Goal: Task Accomplishment & Management: Manage account settings

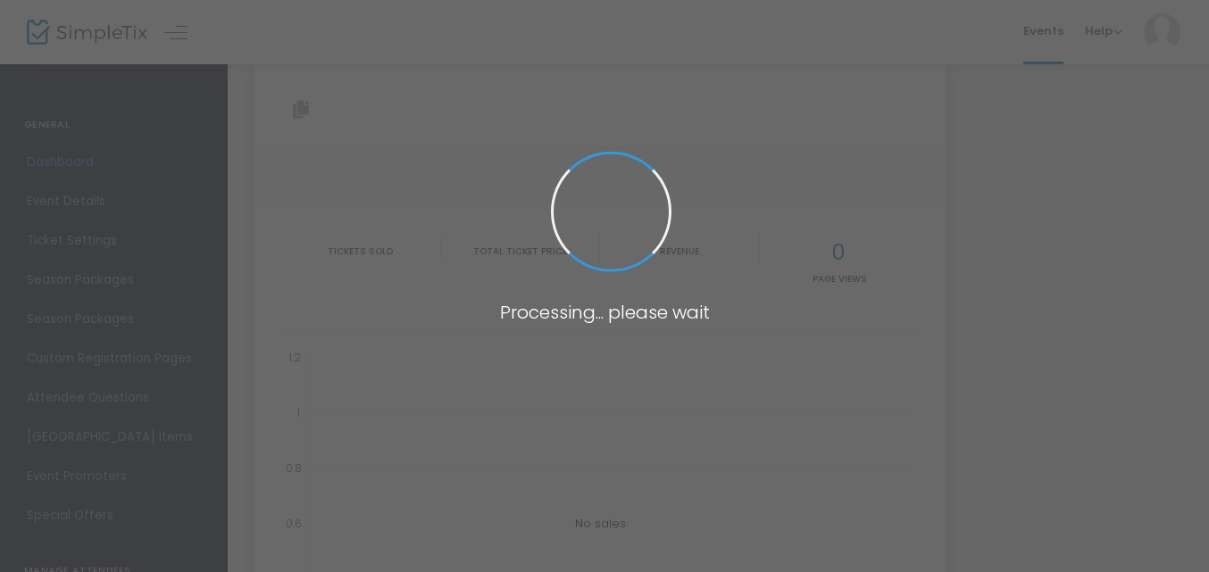
scroll to position [31, 0]
type input "[URL][DOMAIN_NAME]"
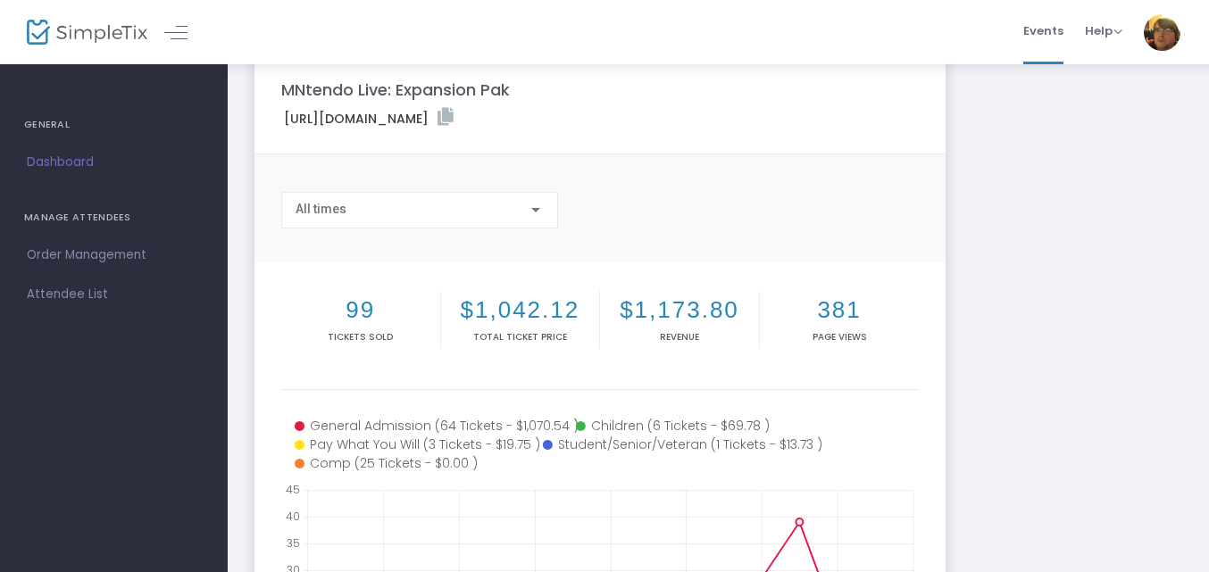
click at [1088, 235] on div "MNtendo Live: Expansion Pak [URL][DOMAIN_NAME] Copy All times 99 Tickets sold $…" at bounding box center [717, 502] width 945 height 888
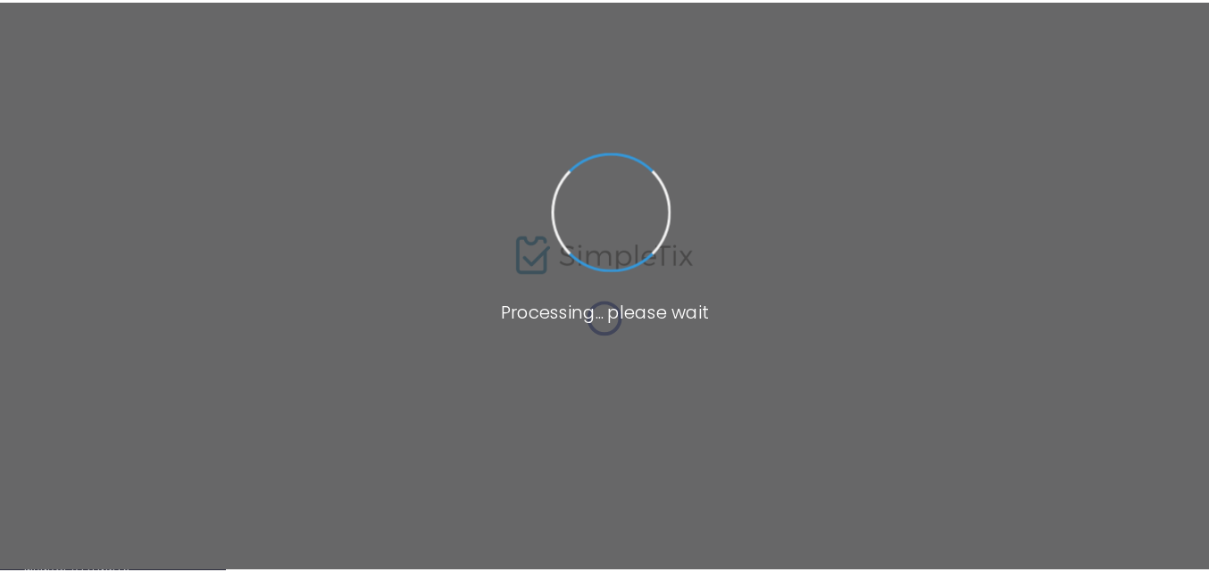
scroll to position [31, 0]
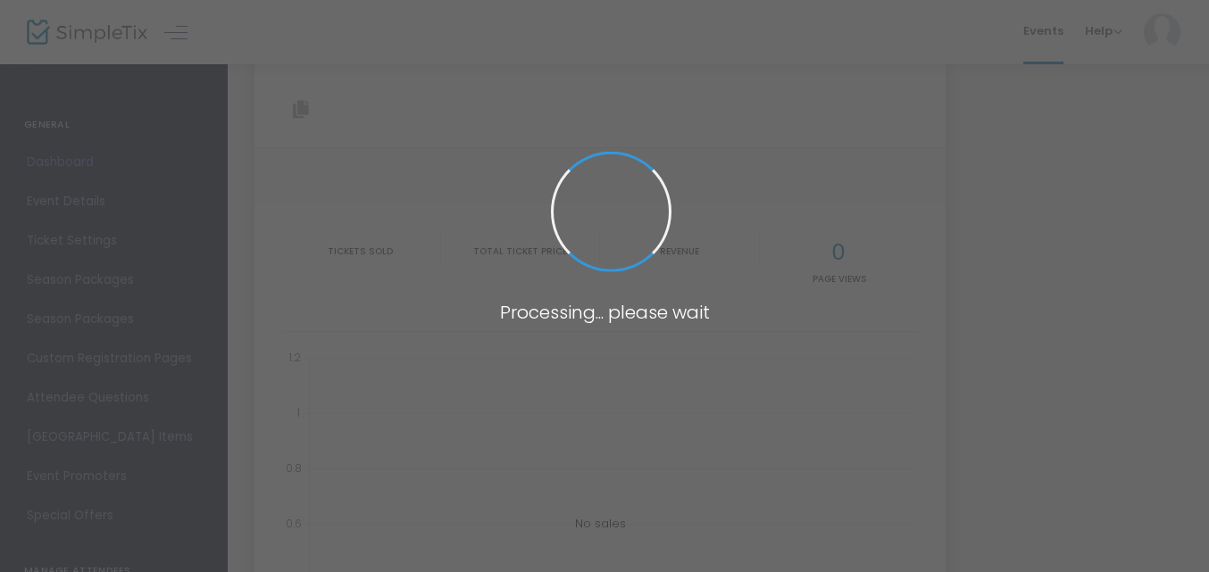
type input "[URL][DOMAIN_NAME]"
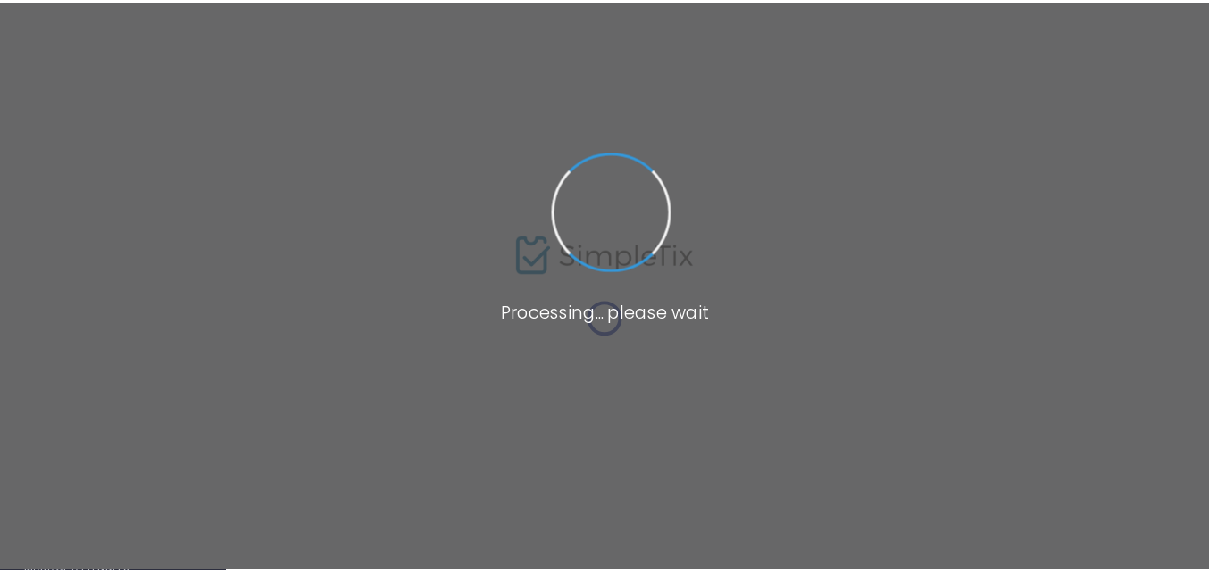
scroll to position [31, 0]
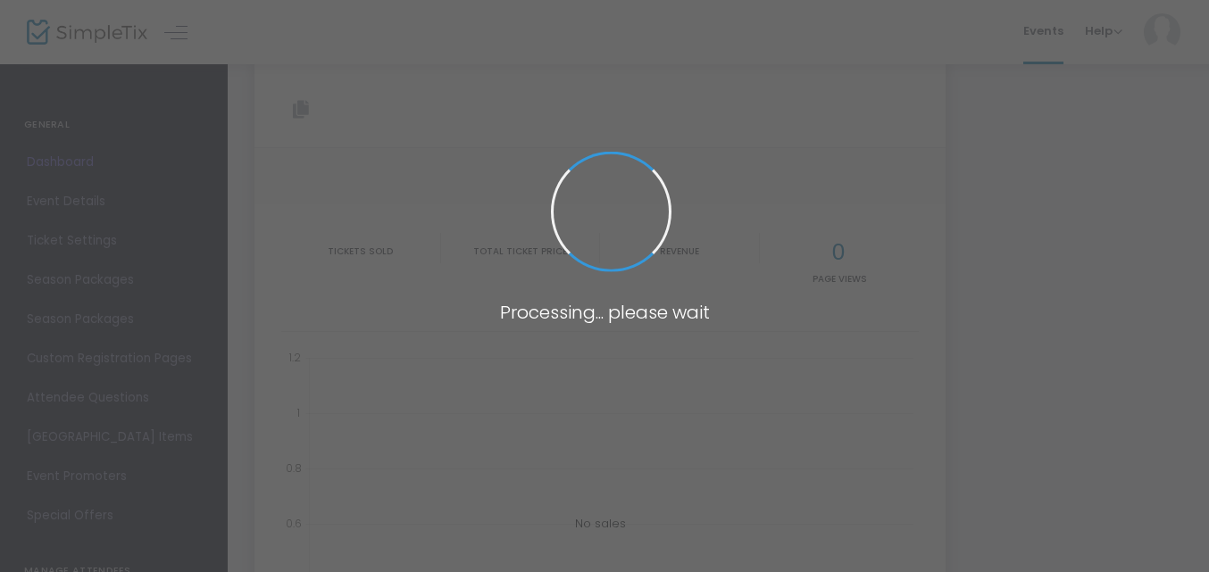
type input "[URL][DOMAIN_NAME]"
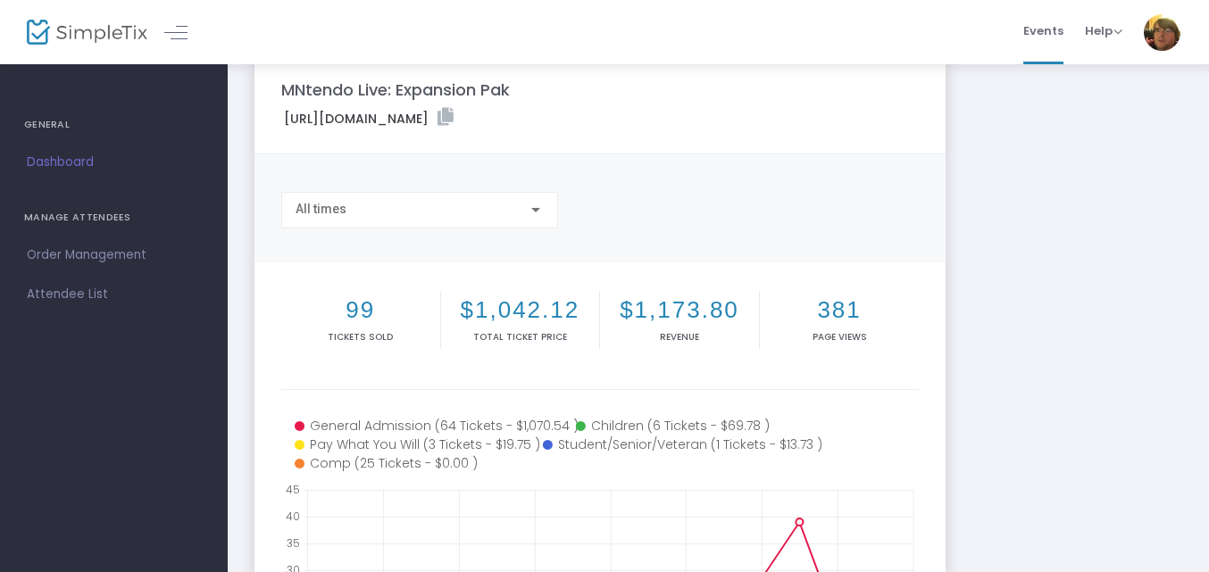
click at [1094, 288] on div "MNtendo Live: Expansion Pak [URL][DOMAIN_NAME] Copy All times 99 Tickets sold $…" at bounding box center [717, 502] width 945 height 888
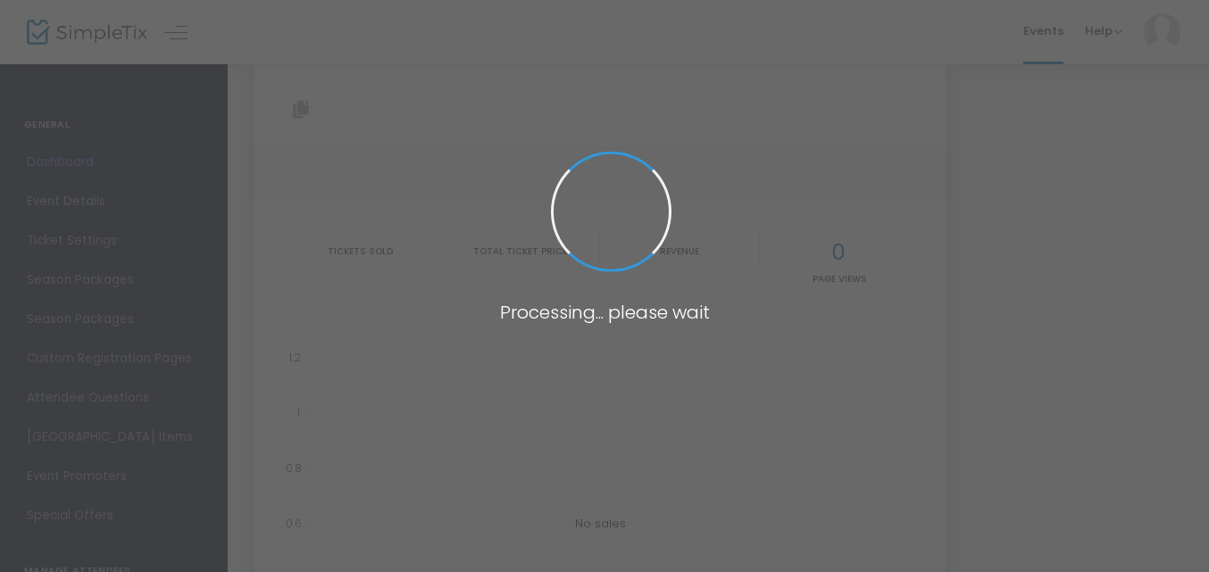
type input "[URL][DOMAIN_NAME]"
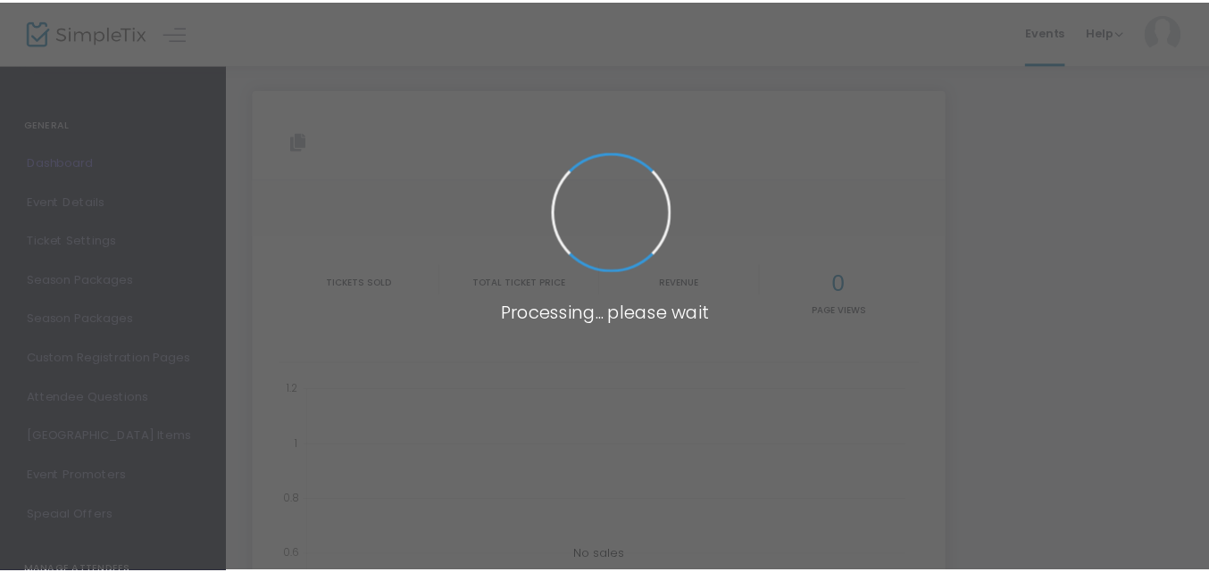
scroll to position [31, 0]
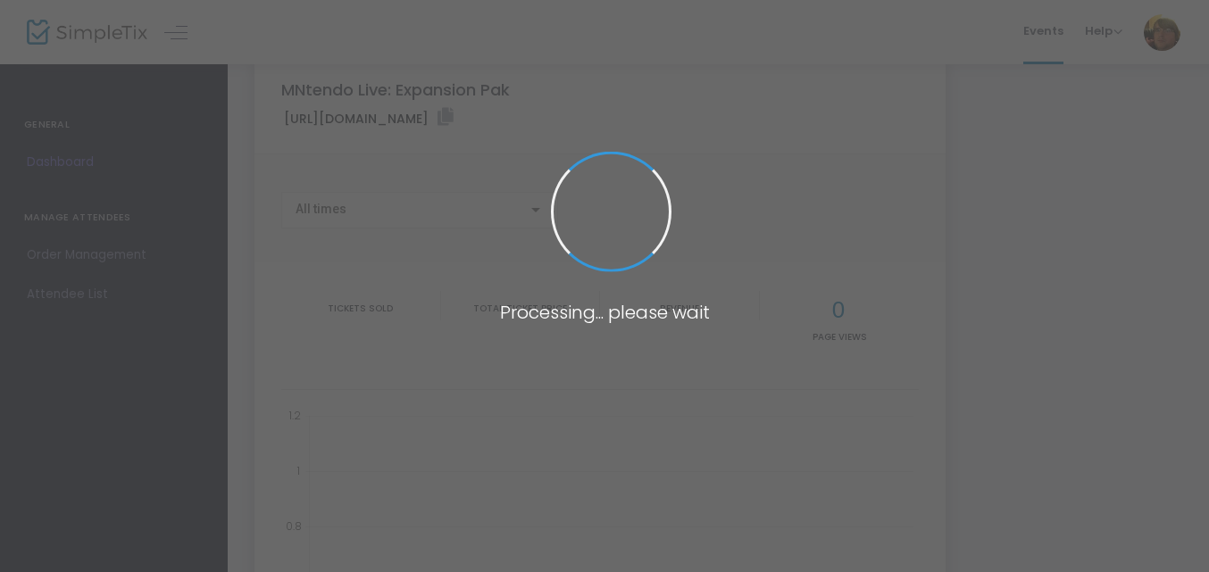
type input "[URL][DOMAIN_NAME]"
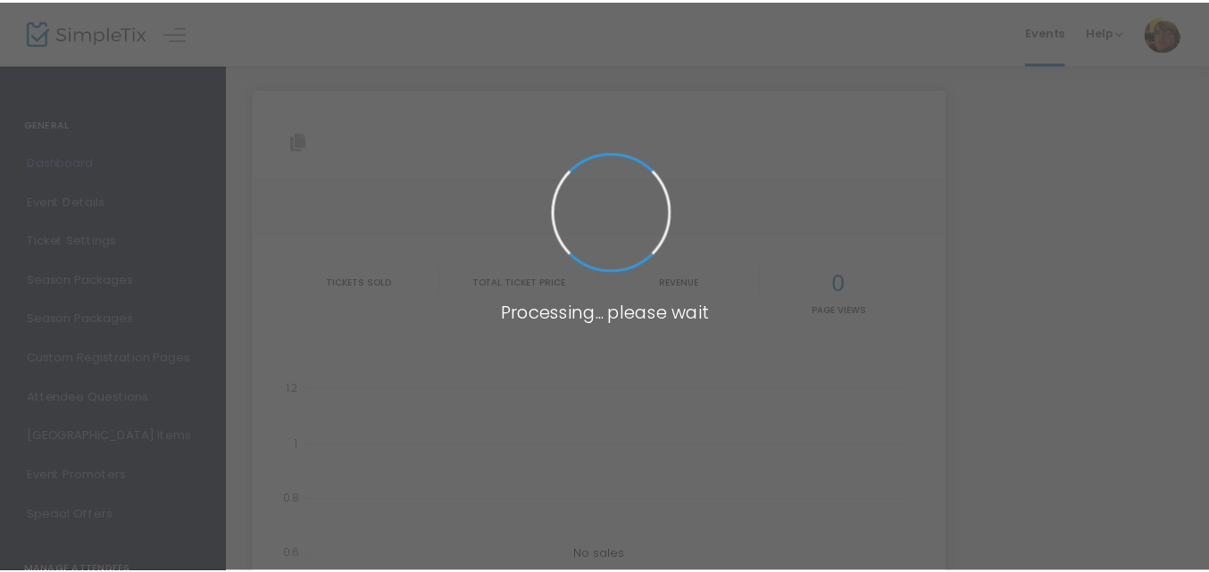
scroll to position [31, 0]
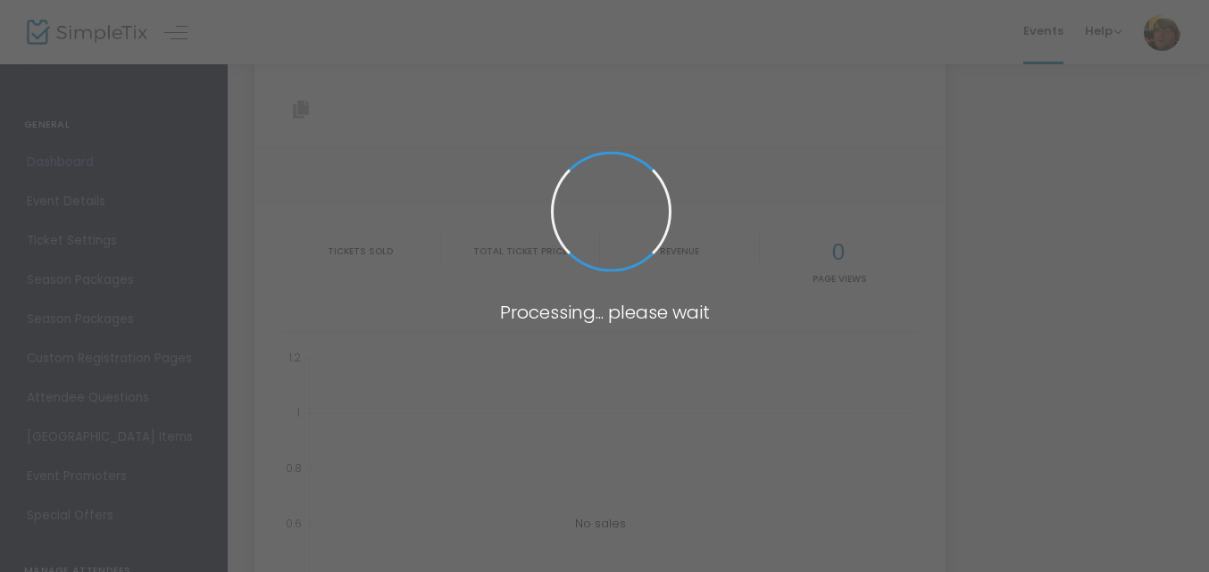
type input "[URL][DOMAIN_NAME]"
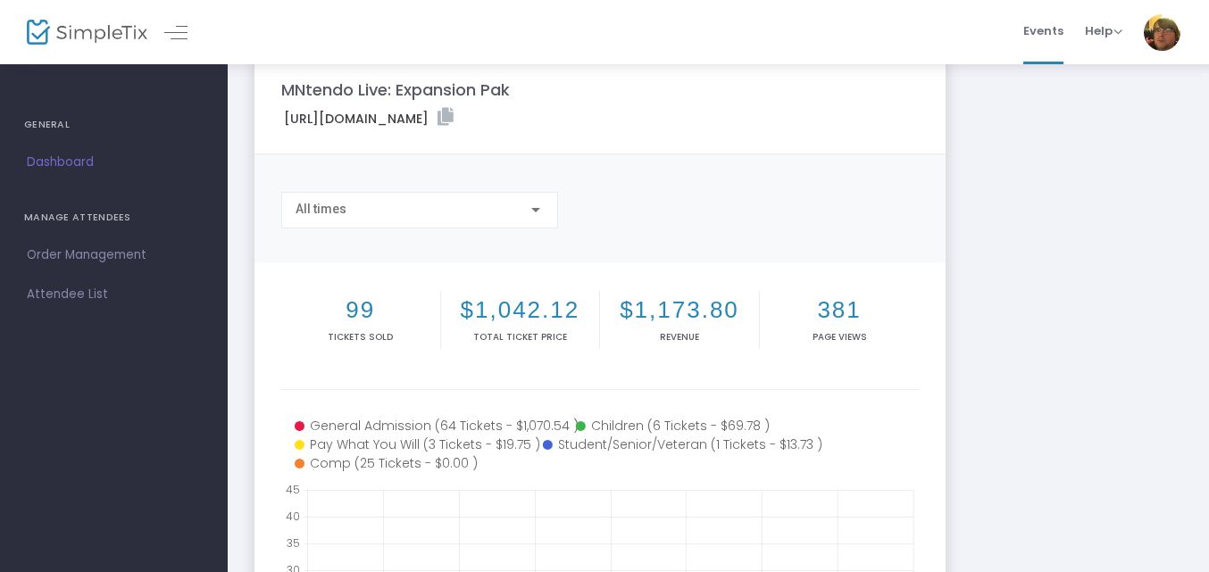
drag, startPoint x: 1030, startPoint y: 221, endPoint x: 1019, endPoint y: 223, distance: 10.9
click at [1030, 221] on div "MNtendo Live: Expansion Pak [URL][DOMAIN_NAME] Copy All times 99 Tickets sold $…" at bounding box center [717, 502] width 945 height 888
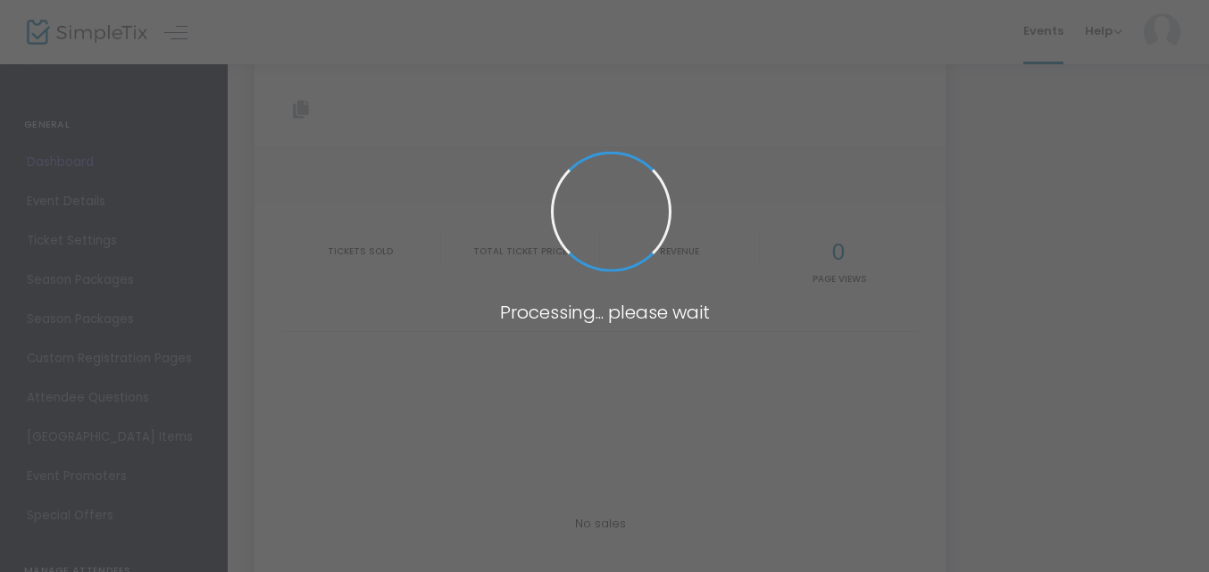
type input "[URL][DOMAIN_NAME]"
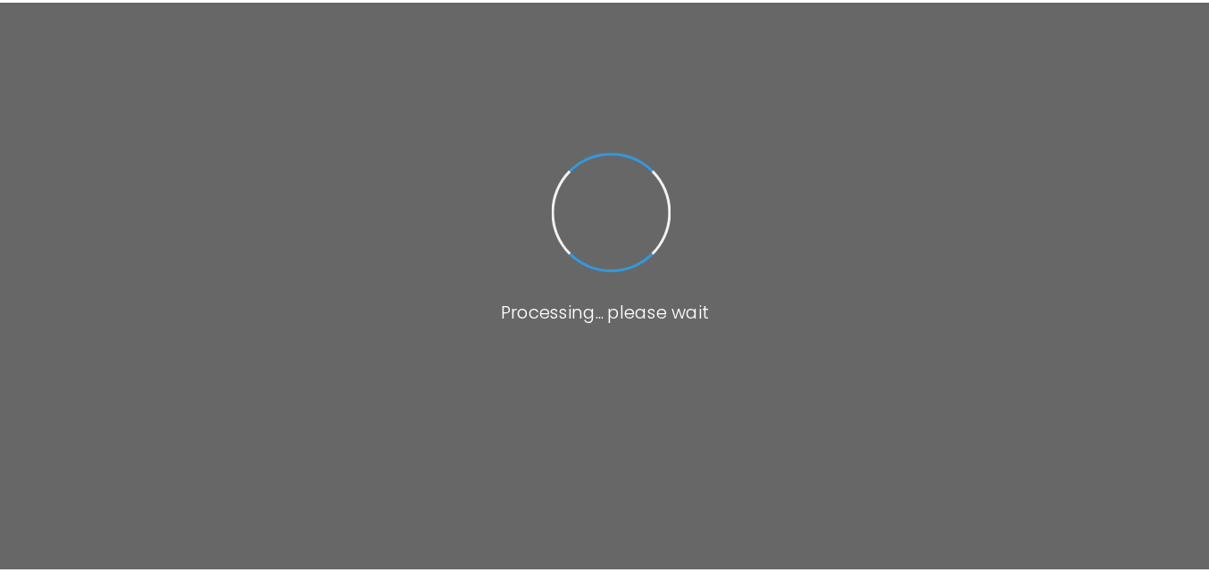
scroll to position [130, 0]
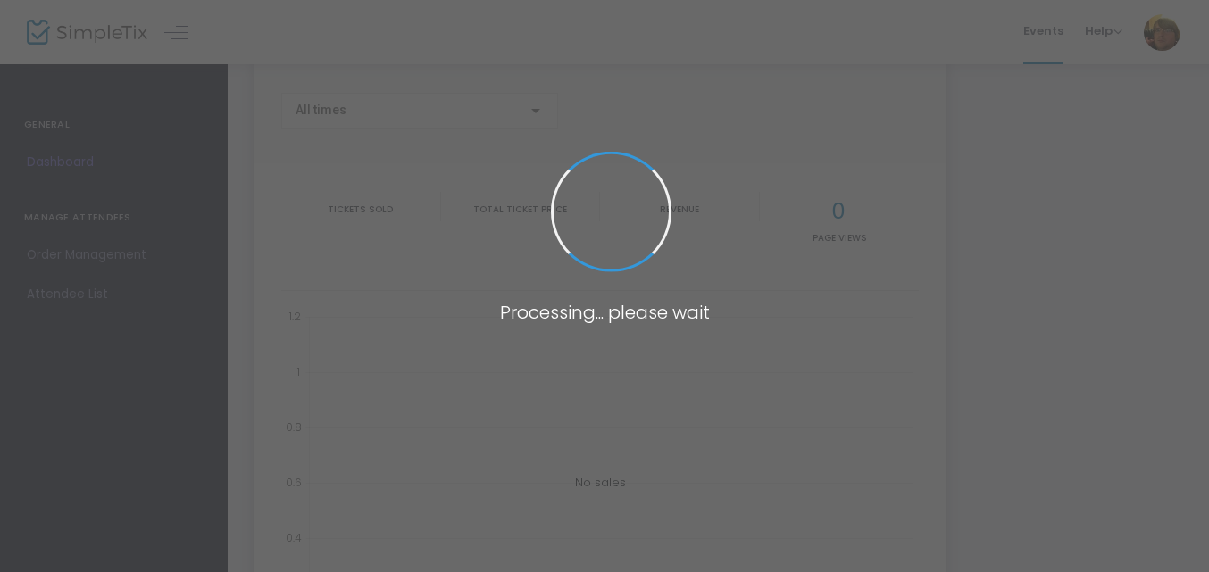
type input "[URL][DOMAIN_NAME]"
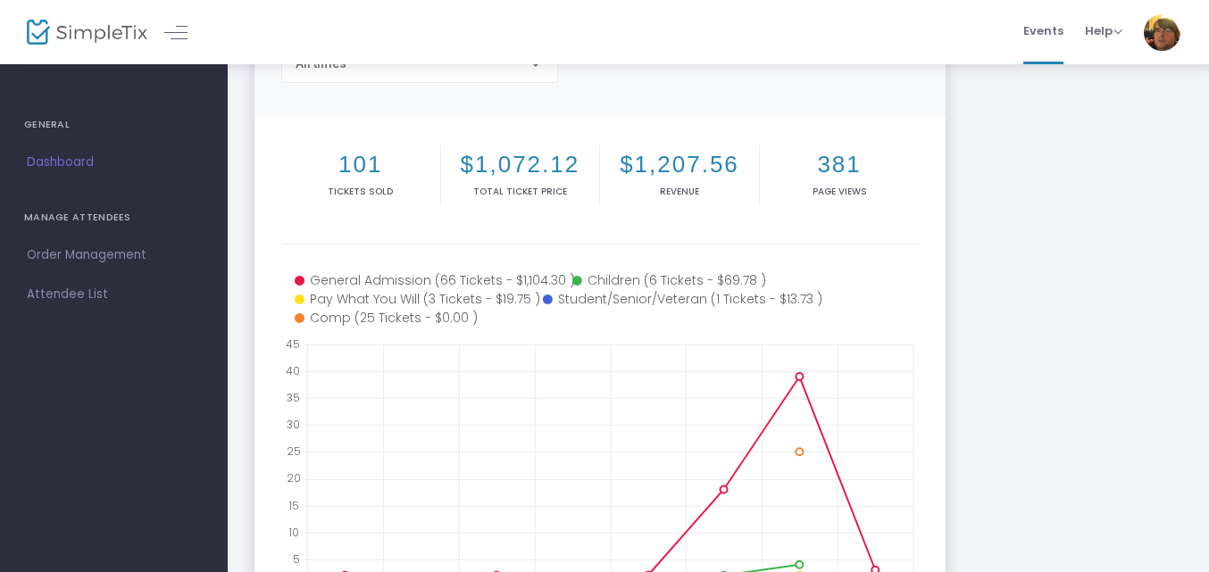
scroll to position [21, 0]
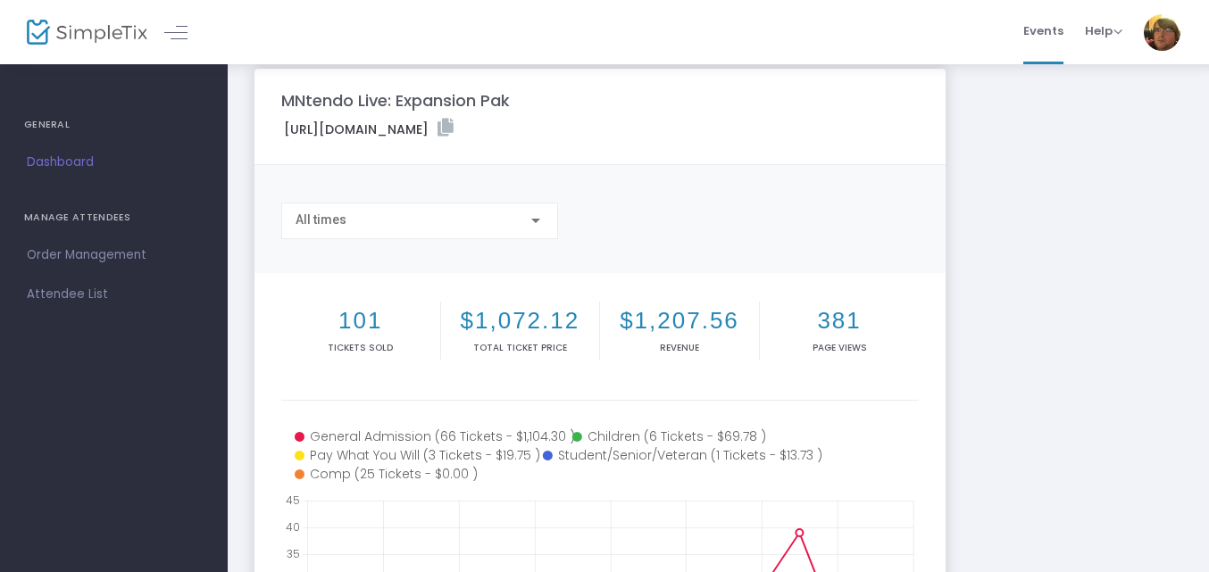
click at [1114, 311] on div "MNtendo Live: Expansion Pak https://www.simpletix.com/e/mntendo-live-expansion-…" at bounding box center [717, 513] width 945 height 888
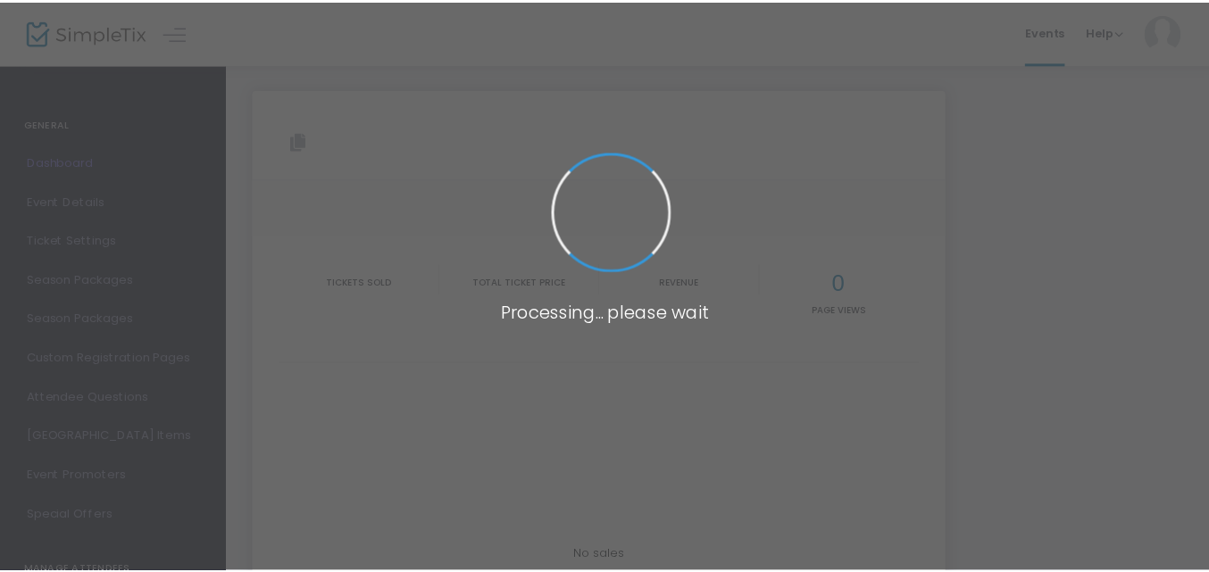
scroll to position [21, 0]
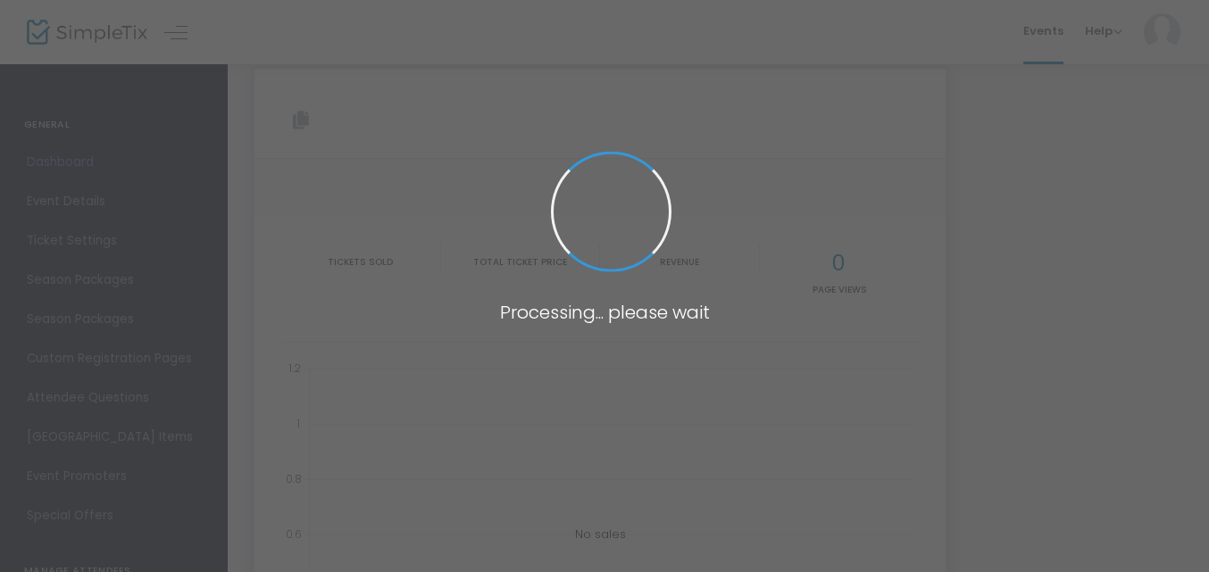
type input "[URL][DOMAIN_NAME]"
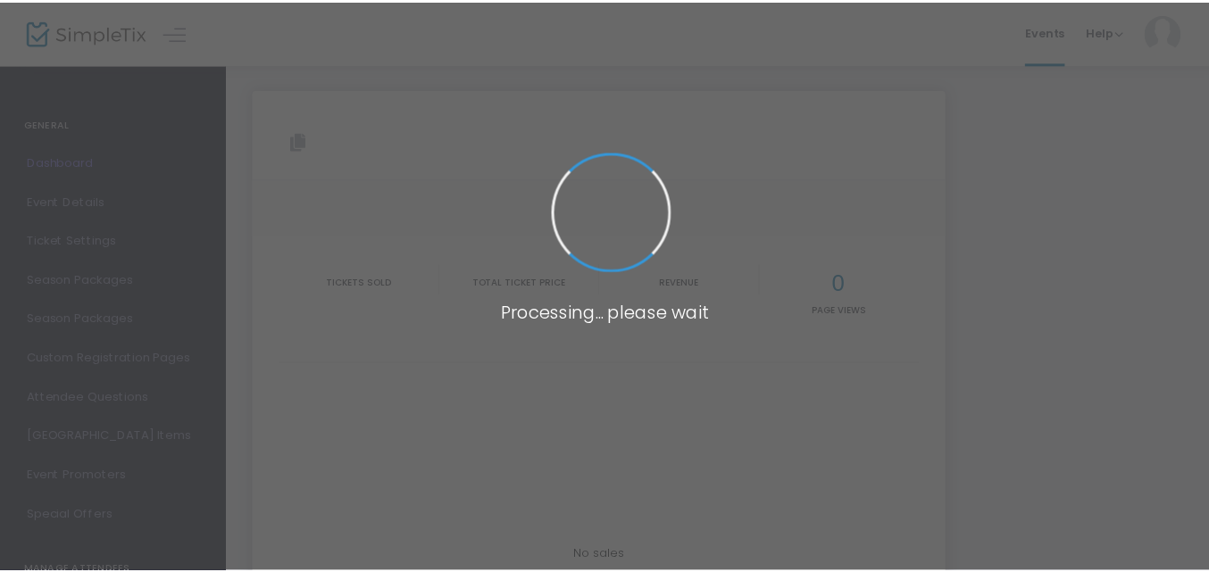
scroll to position [21, 0]
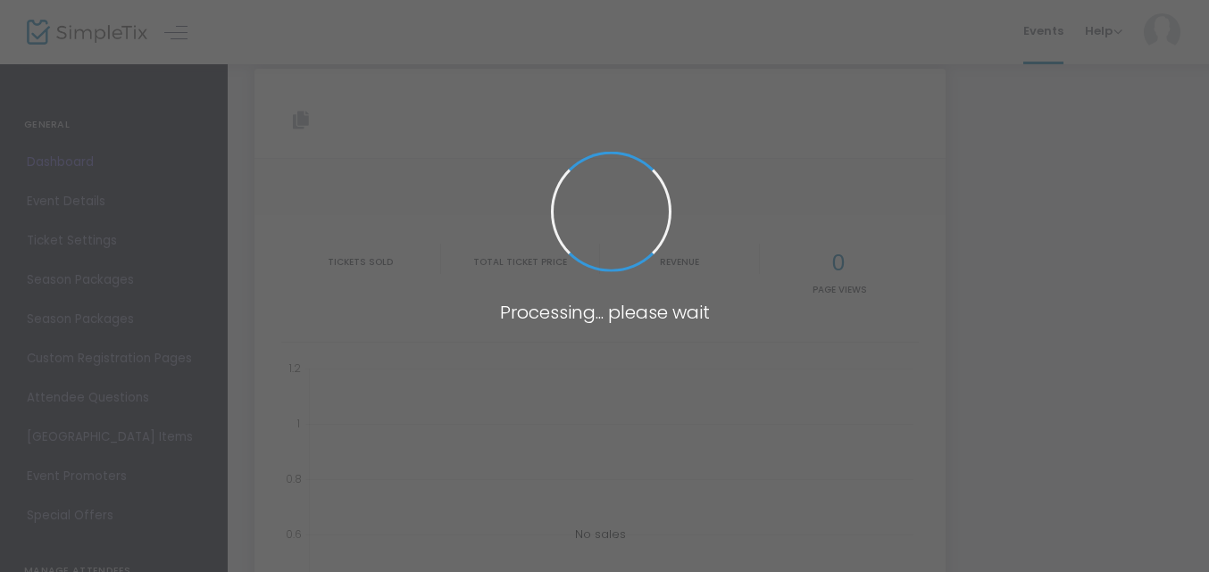
type input "[URL][DOMAIN_NAME]"
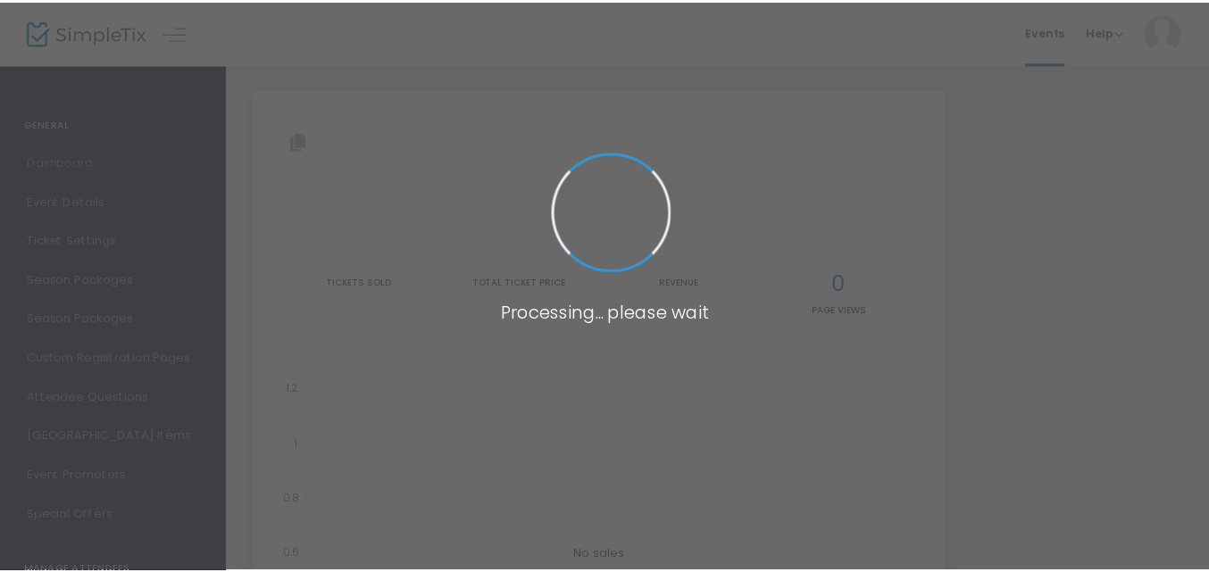
scroll to position [130, 0]
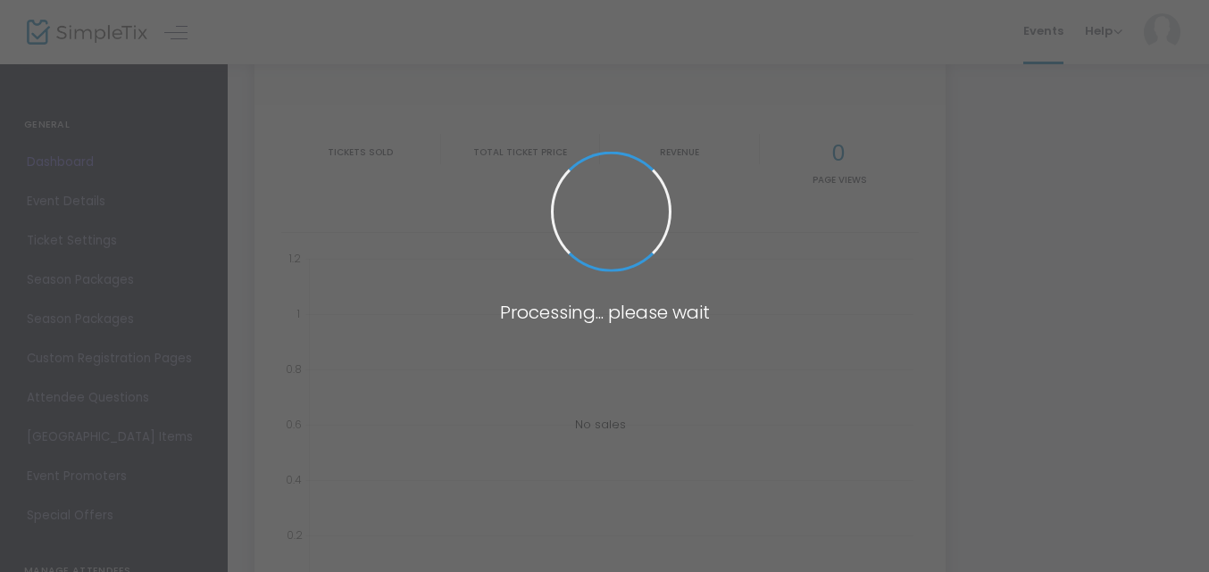
type input "[URL][DOMAIN_NAME]"
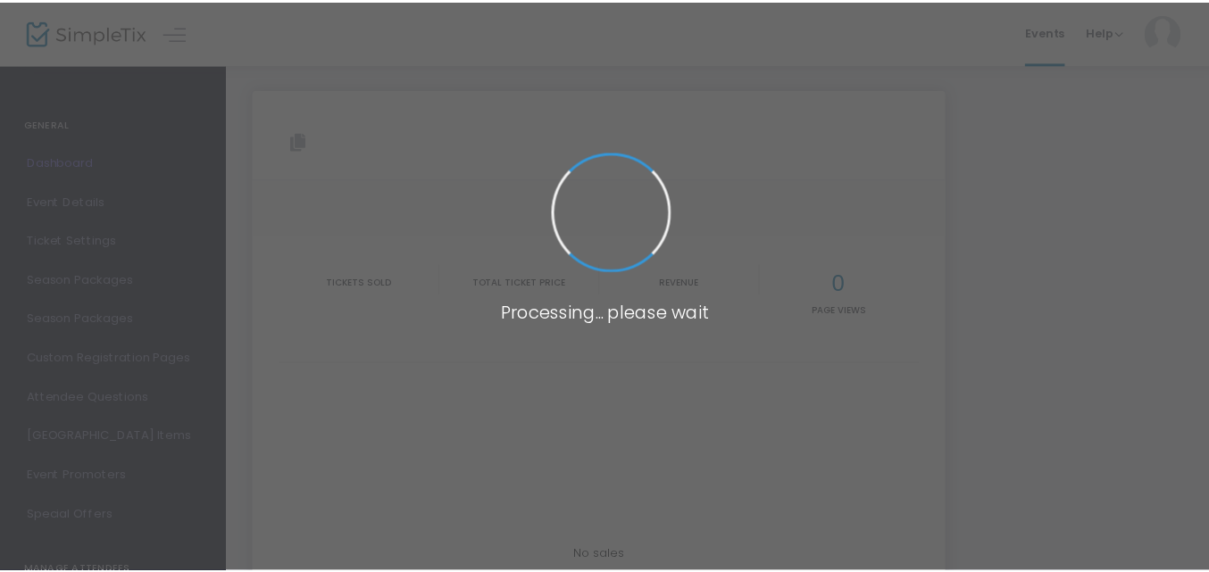
scroll to position [142, 0]
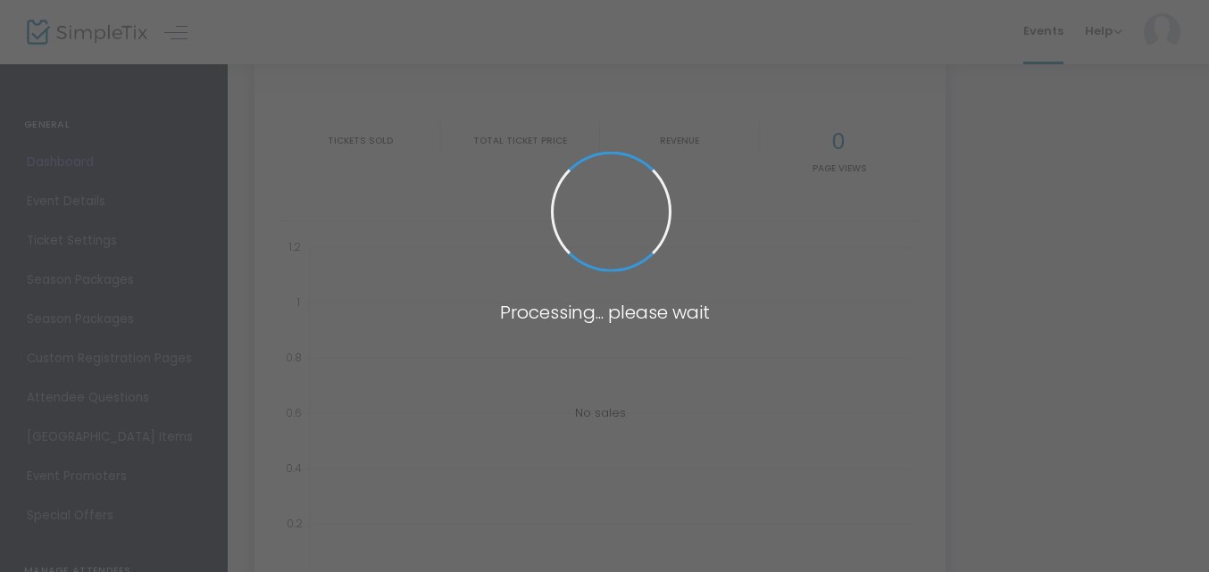
type input "[URL][DOMAIN_NAME]"
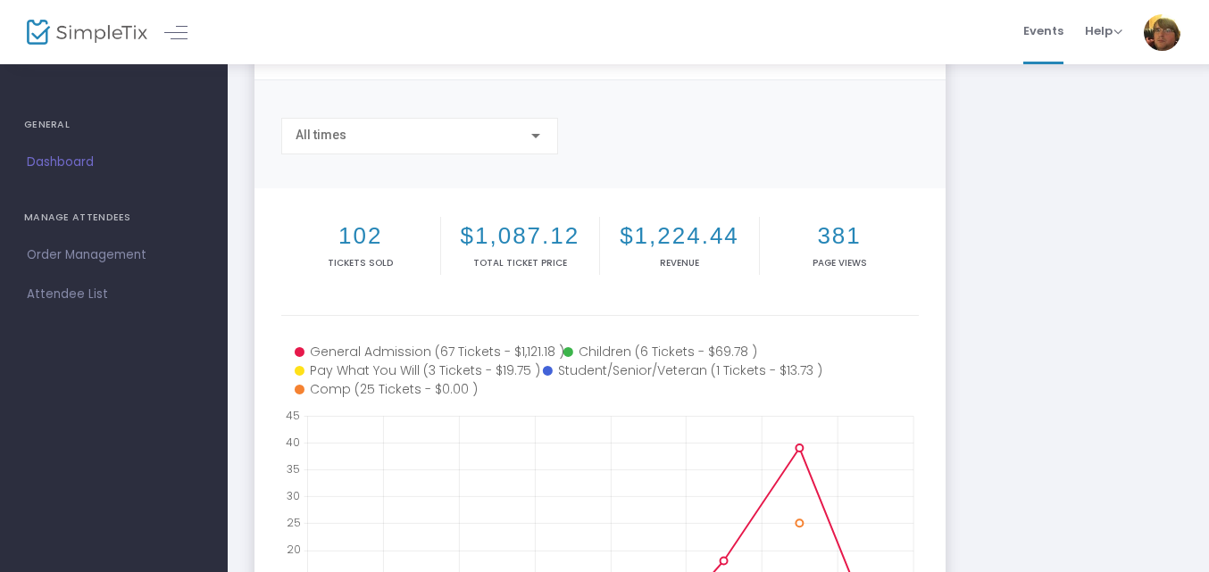
scroll to position [0, 0]
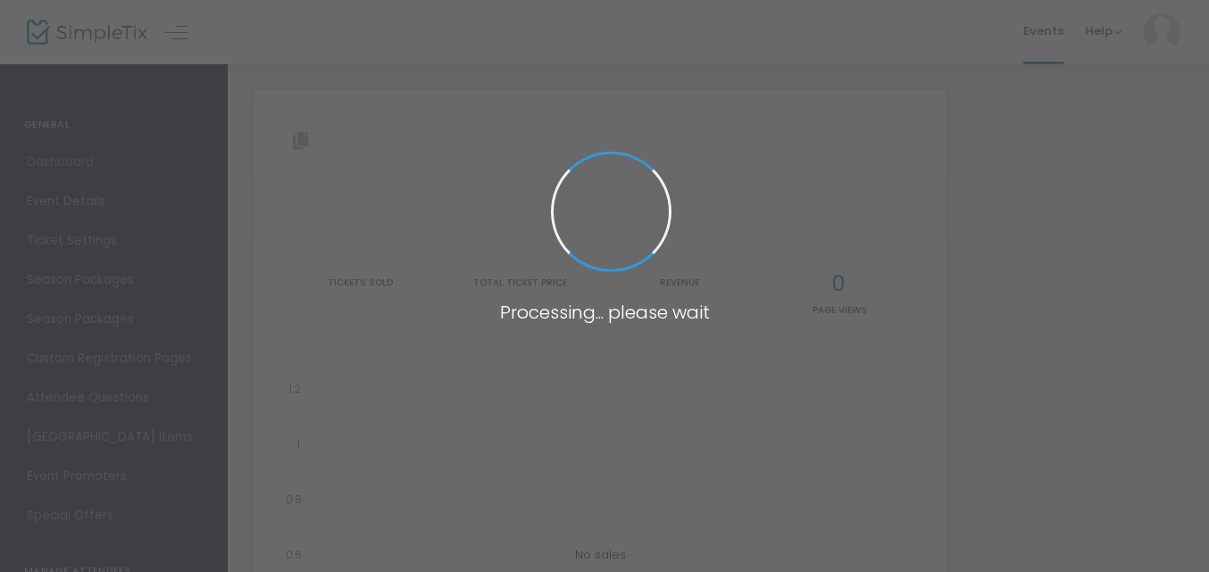
type input "[URL][DOMAIN_NAME]"
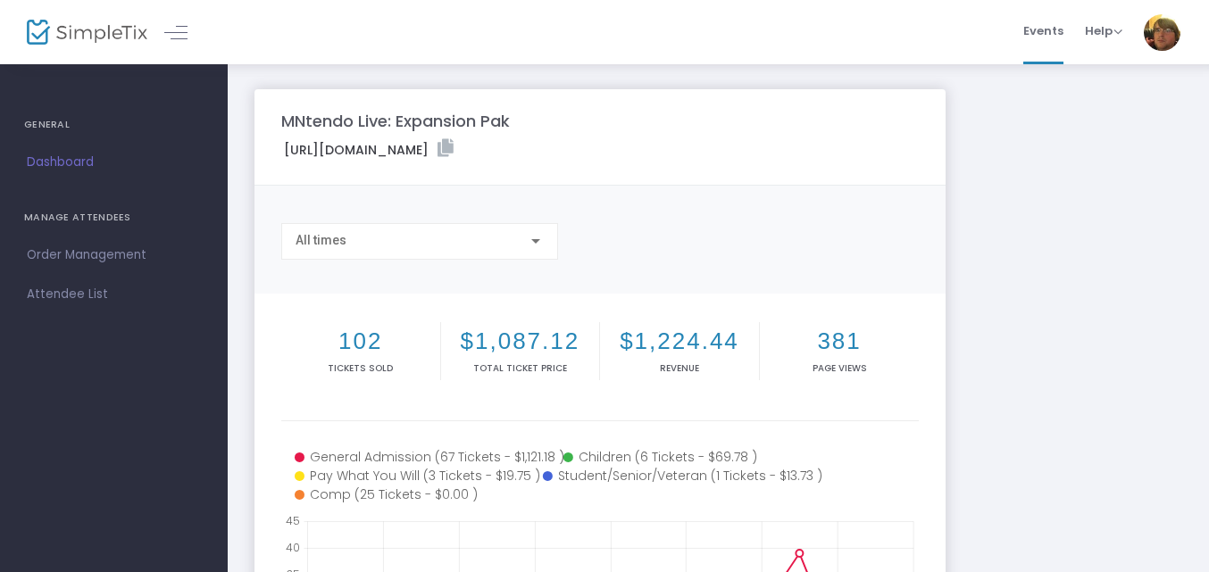
click at [1049, 269] on div "MNtendo Live: Expansion Pak [URL][DOMAIN_NAME] Copy All times 102 Tickets sold …" at bounding box center [717, 533] width 945 height 888
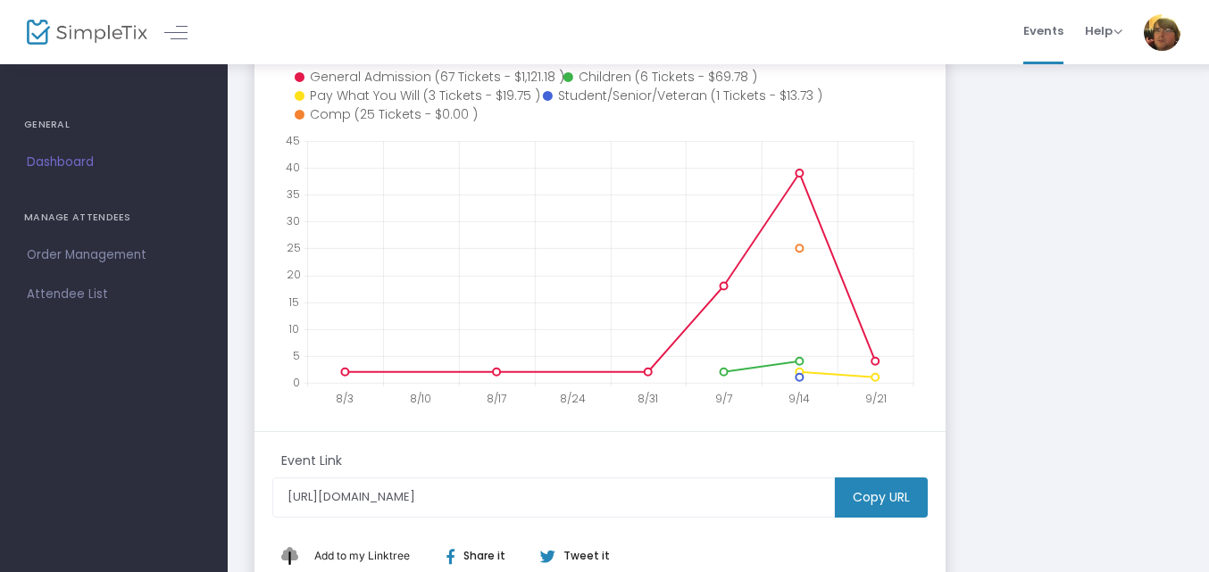
scroll to position [409, 0]
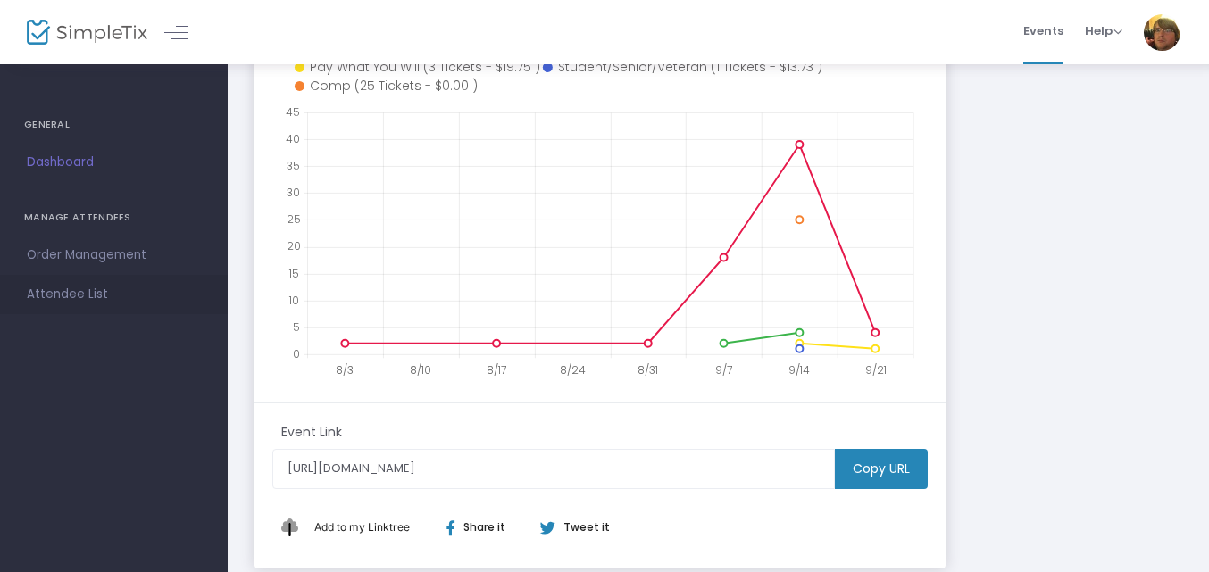
click at [128, 290] on span "Attendee List" at bounding box center [114, 294] width 174 height 23
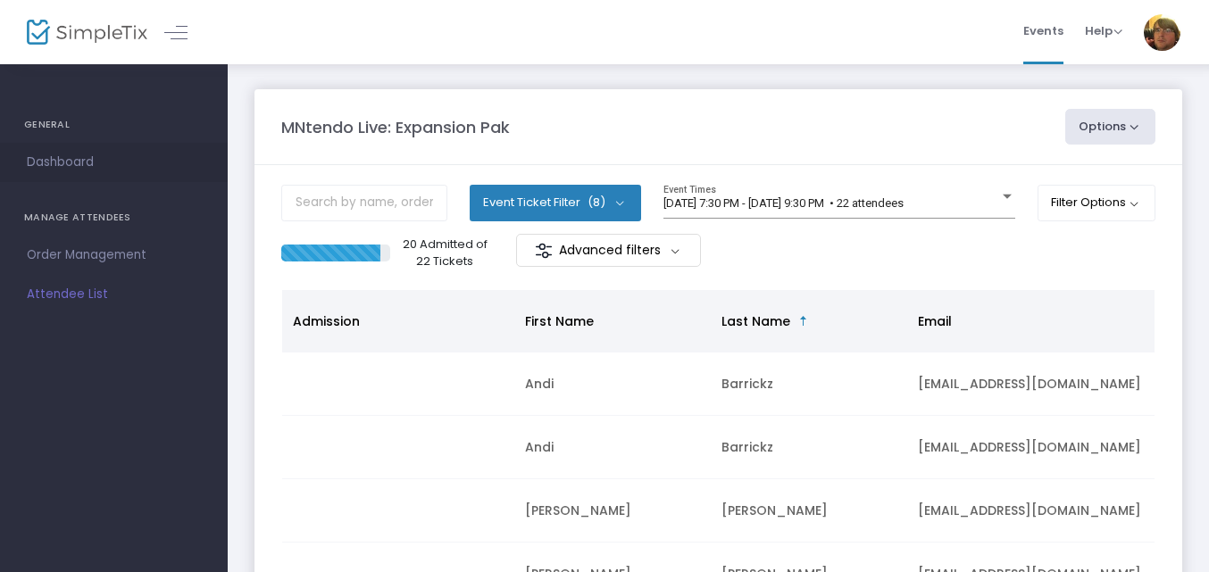
click at [87, 170] on span "Dashboard" at bounding box center [114, 162] width 174 height 23
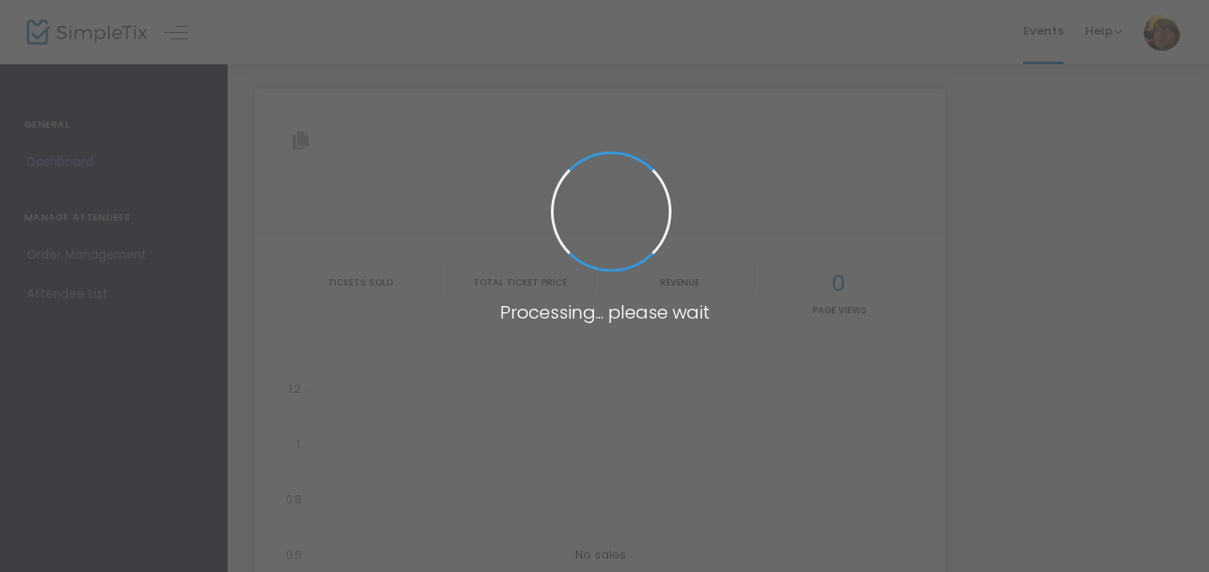
type input "[URL][DOMAIN_NAME]"
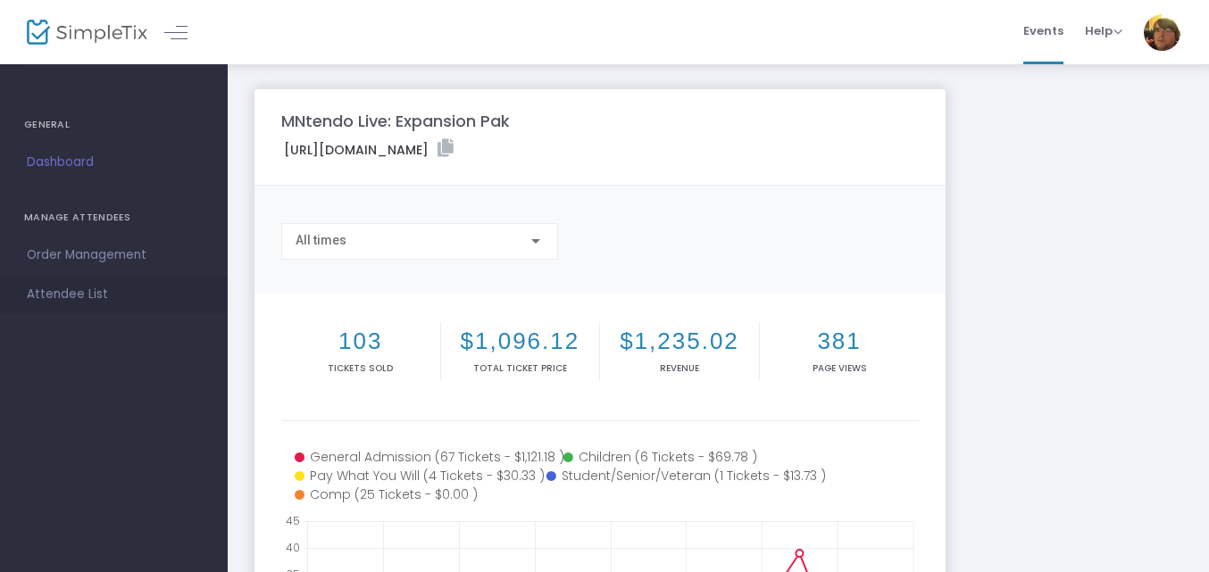
click at [92, 297] on span "Attendee List" at bounding box center [114, 294] width 174 height 23
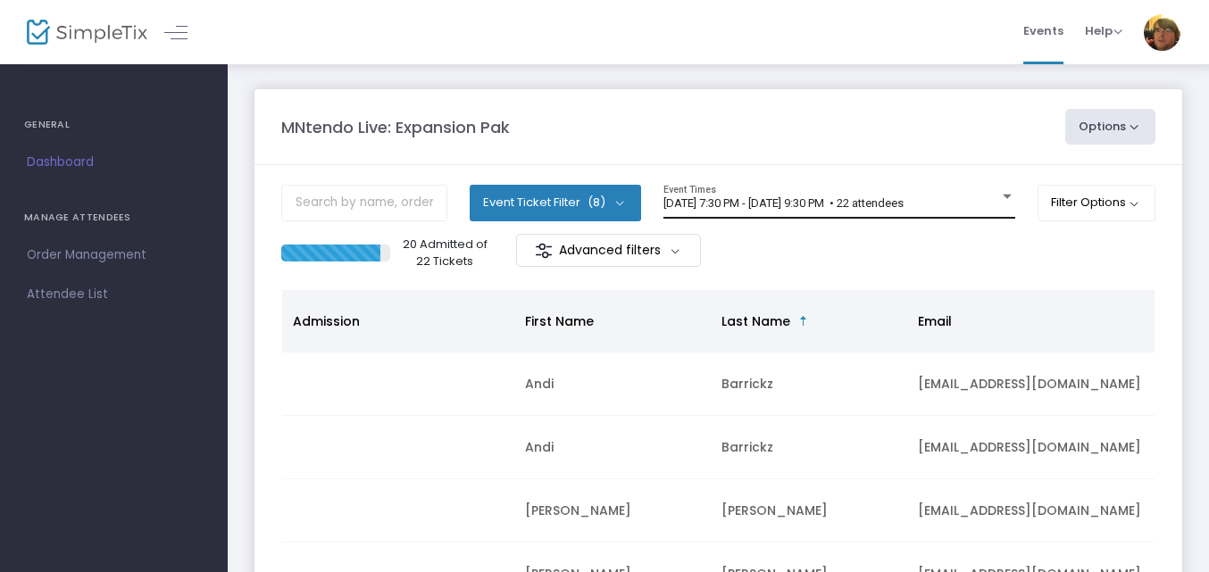
click at [873, 211] on div "9/19/2025 @ 7:30 PM - 9/19/2025 @ 9:30 PM • 22 attendees Event Times" at bounding box center [839, 202] width 352 height 34
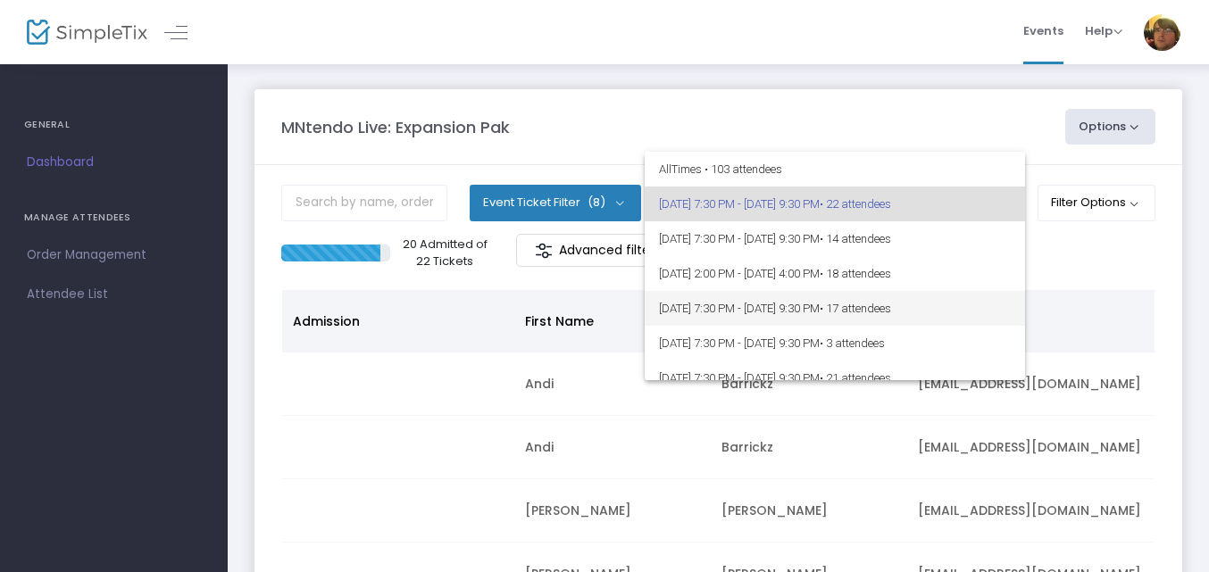
click at [891, 305] on span "• 17 attendees" at bounding box center [854, 308] width 71 height 13
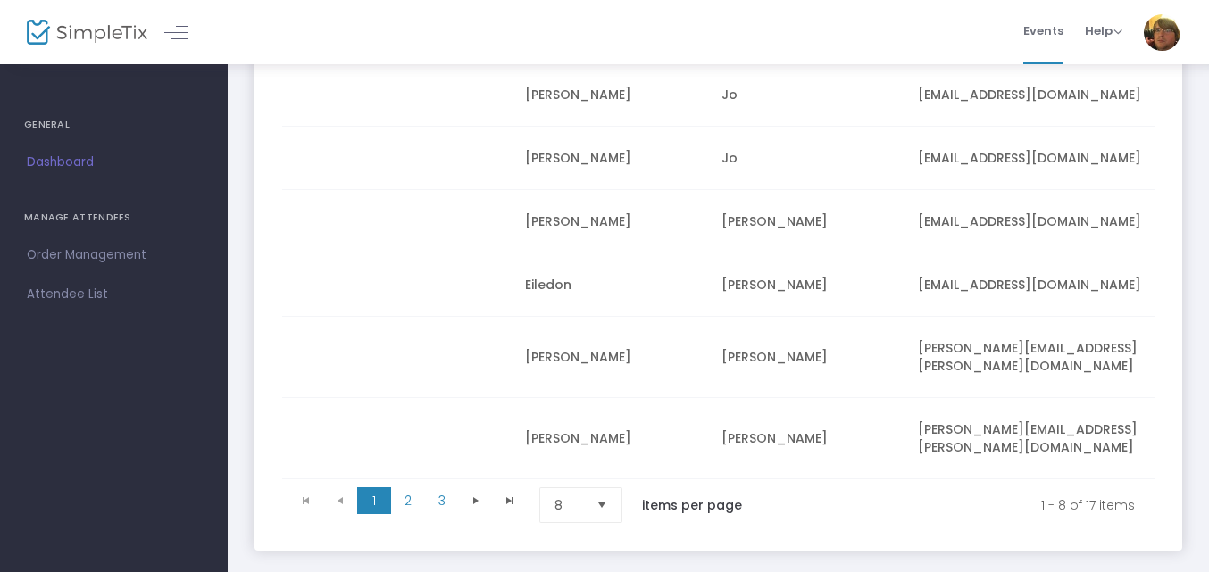
scroll to position [425, 0]
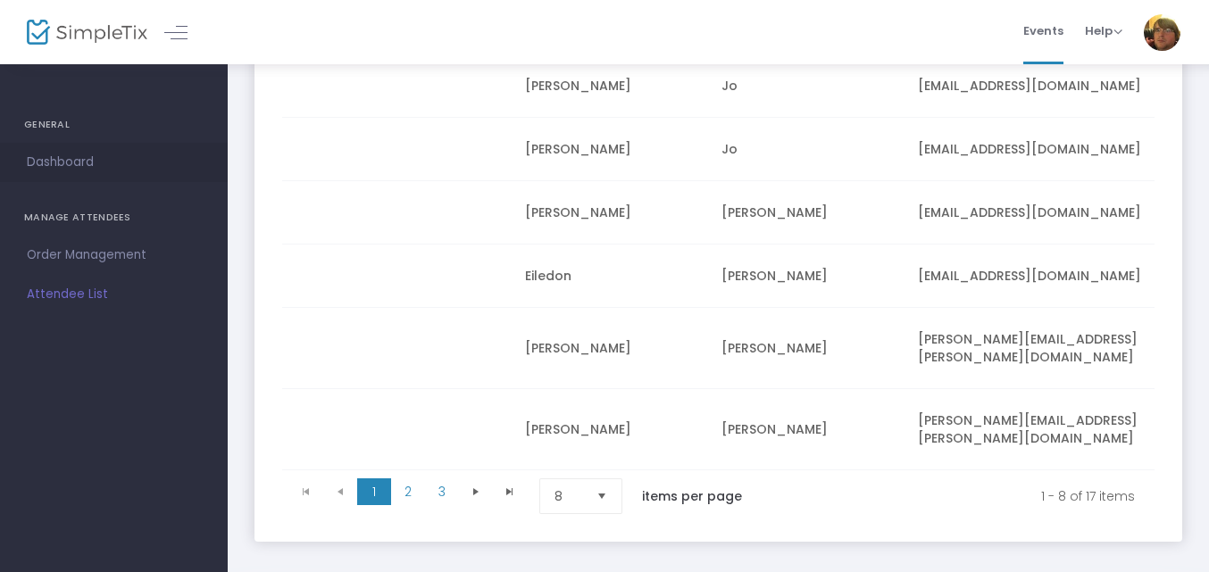
click at [71, 156] on span "Dashboard" at bounding box center [114, 162] width 174 height 23
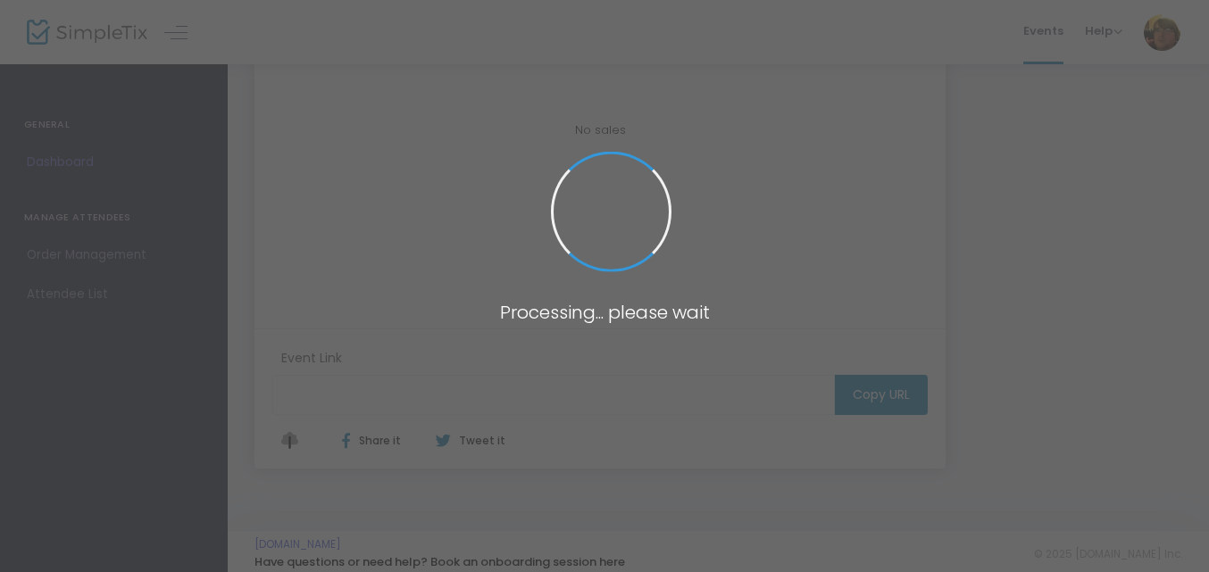
type input "[URL][DOMAIN_NAME]"
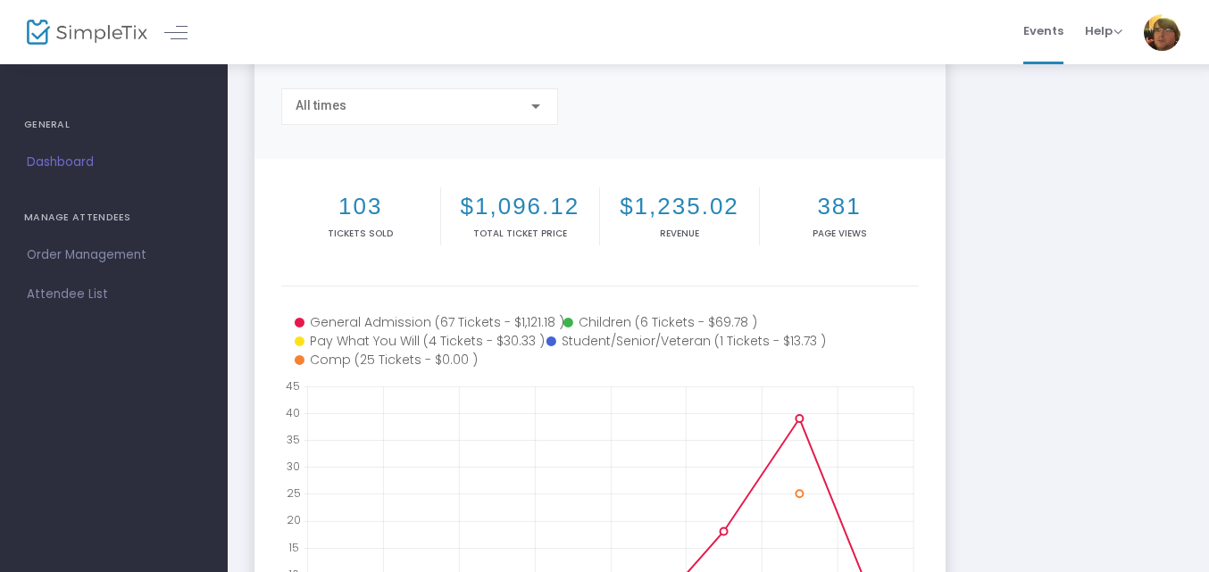
scroll to position [122, 0]
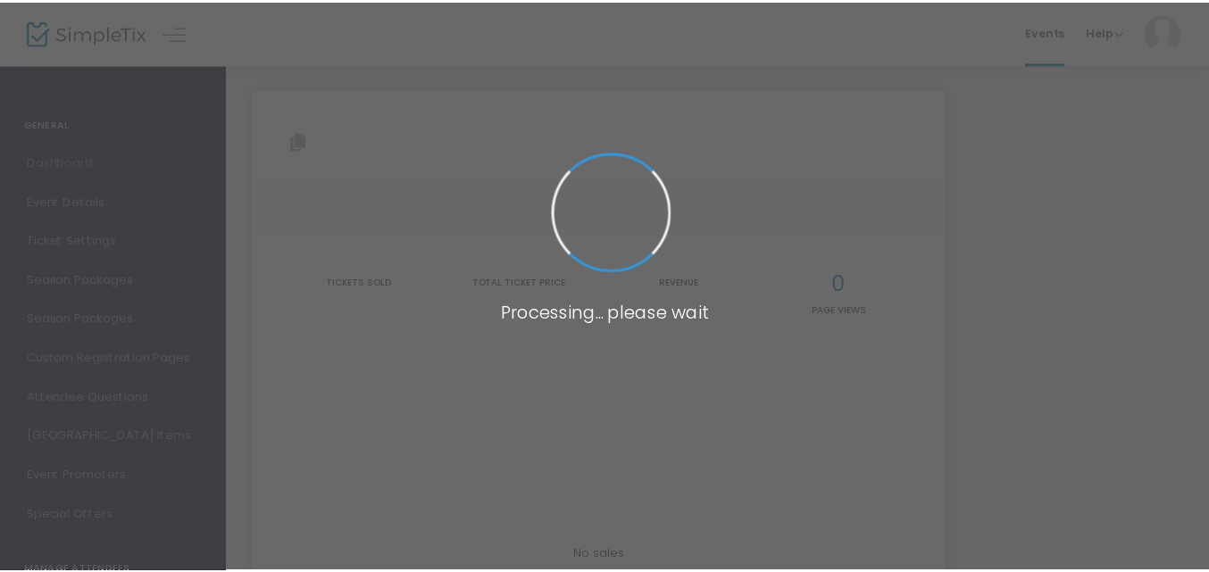
scroll to position [134, 0]
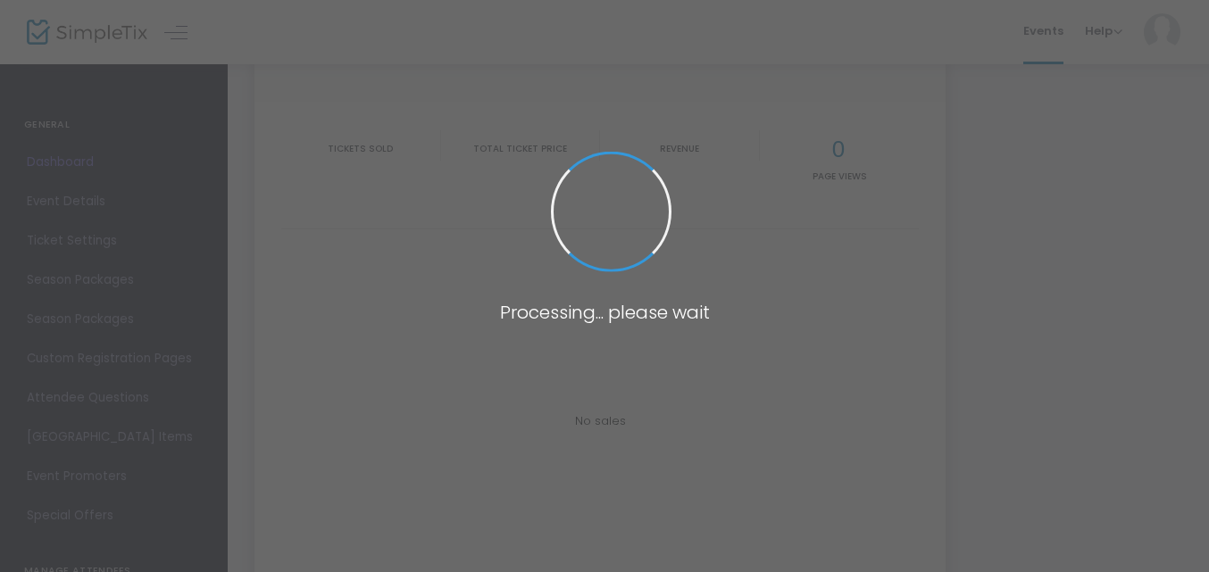
type input "[URL][DOMAIN_NAME]"
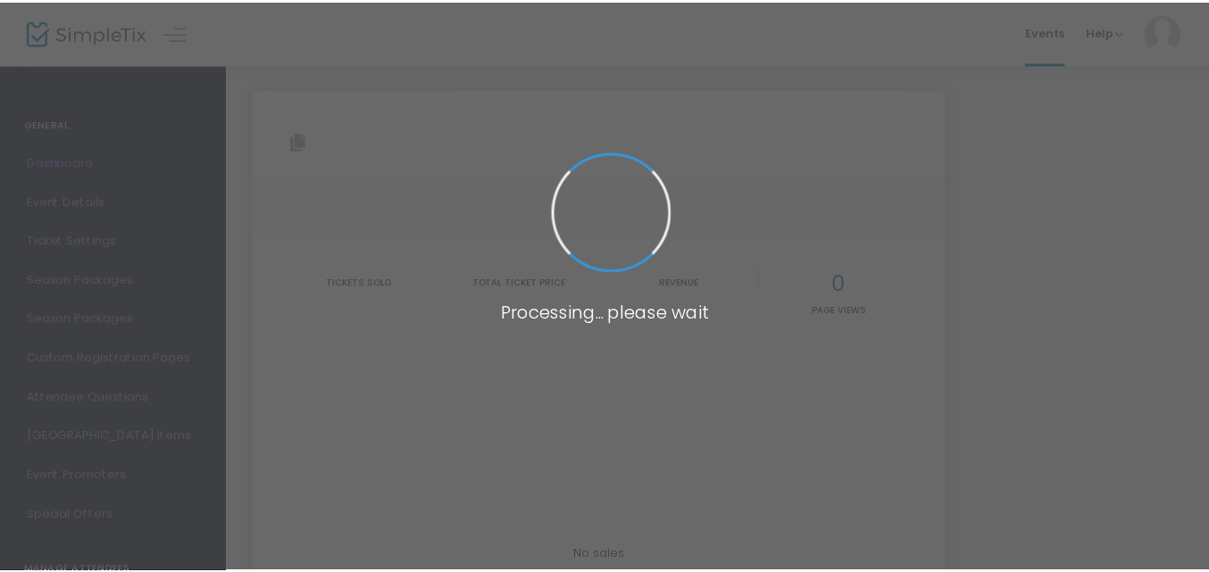
scroll to position [127, 0]
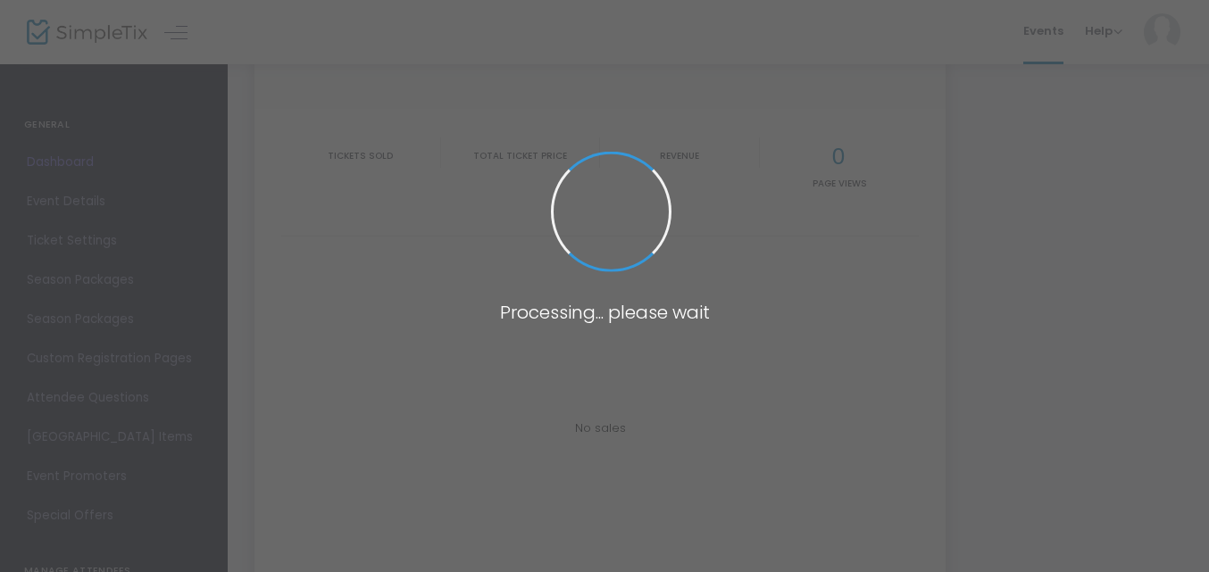
type input "[URL][DOMAIN_NAME]"
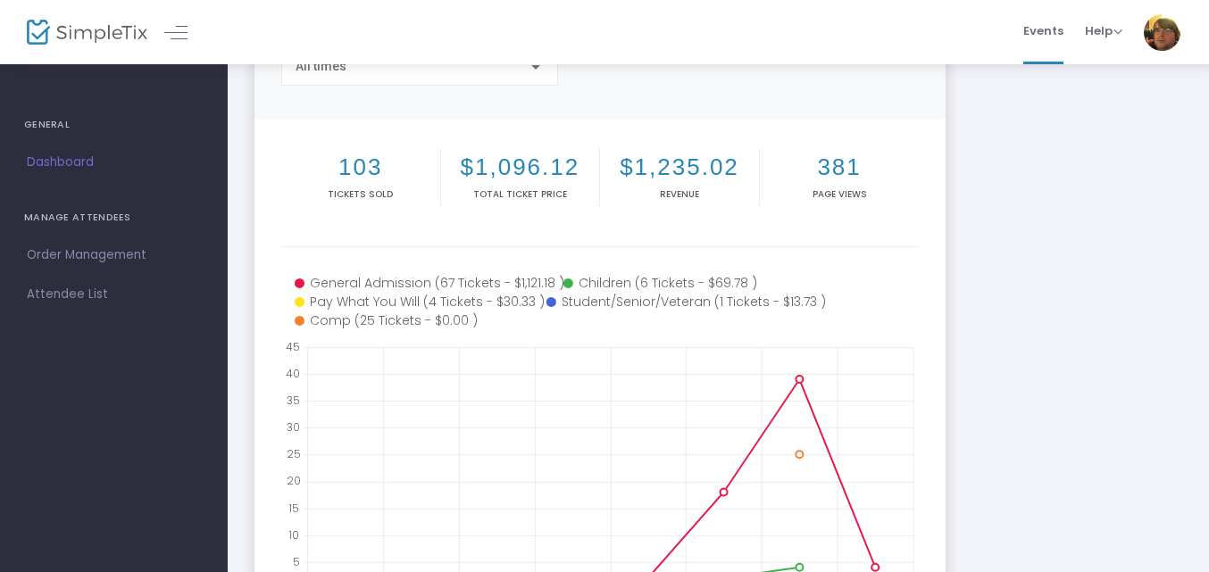
scroll to position [156, 0]
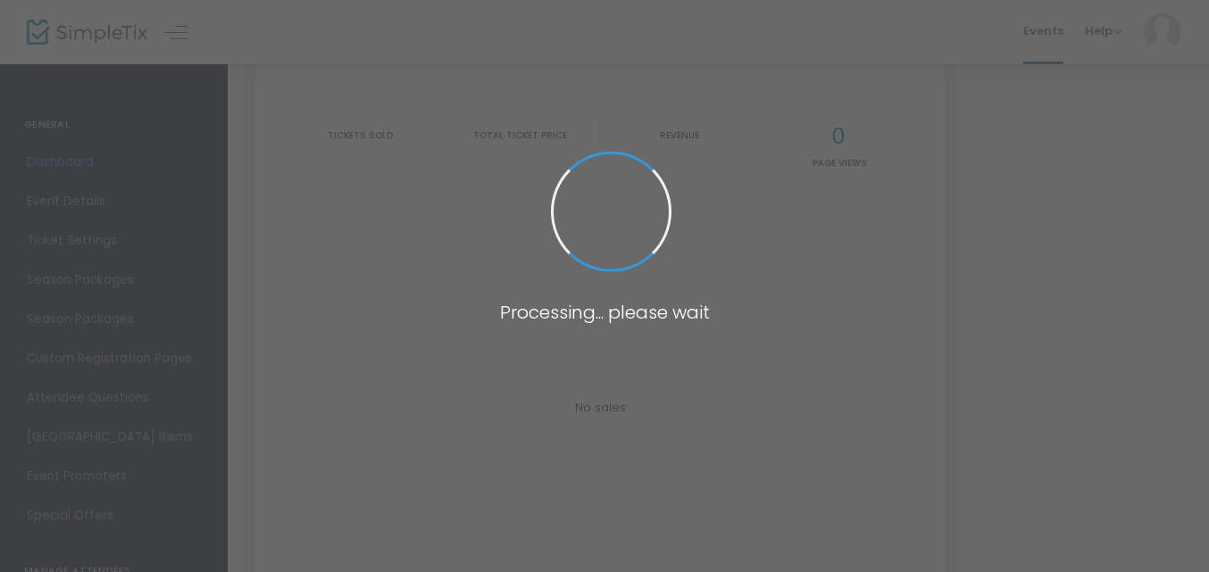
type input "[URL][DOMAIN_NAME]"
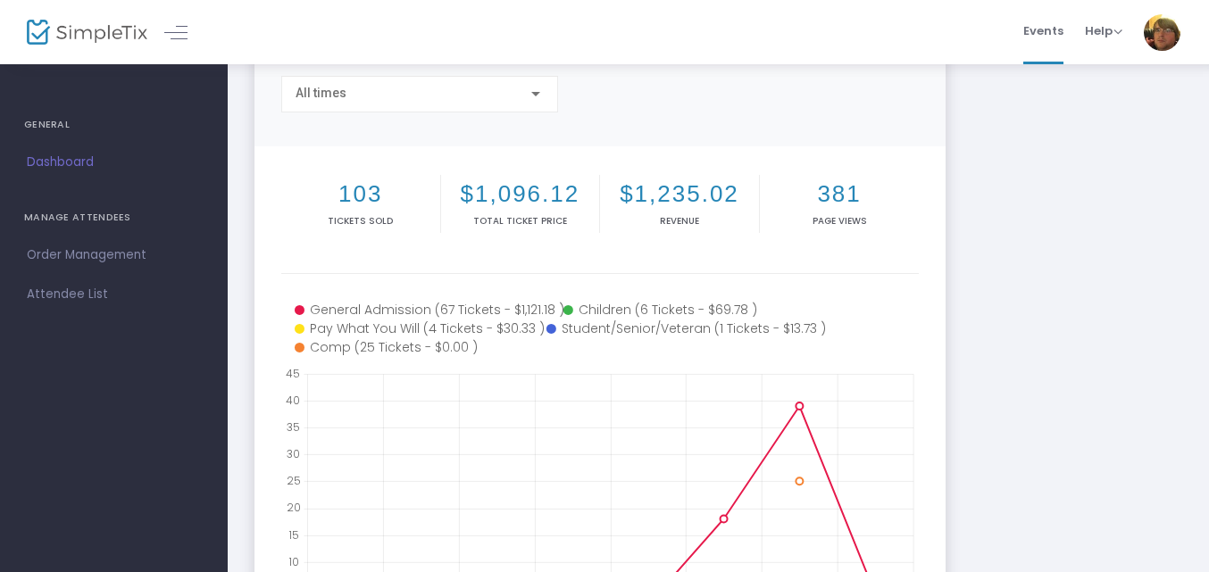
scroll to position [156, 0]
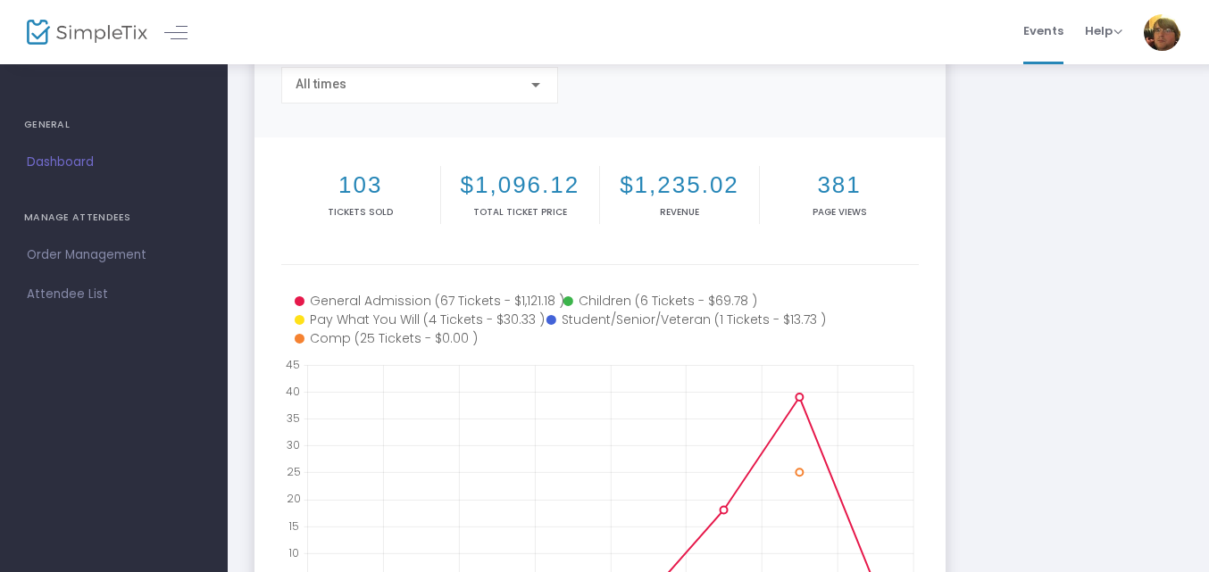
click at [1067, 245] on div "MNtendo Live: Expansion Pak https://www.simpletix.com/e/mntendo-live-expansion-…" at bounding box center [717, 377] width 945 height 888
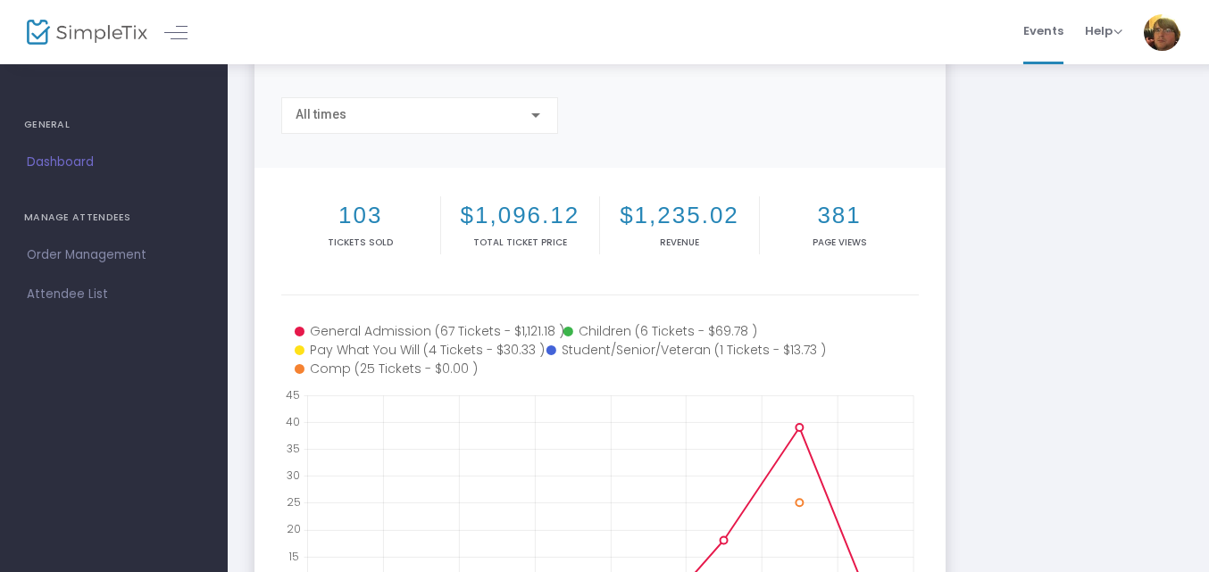
scroll to position [46, 0]
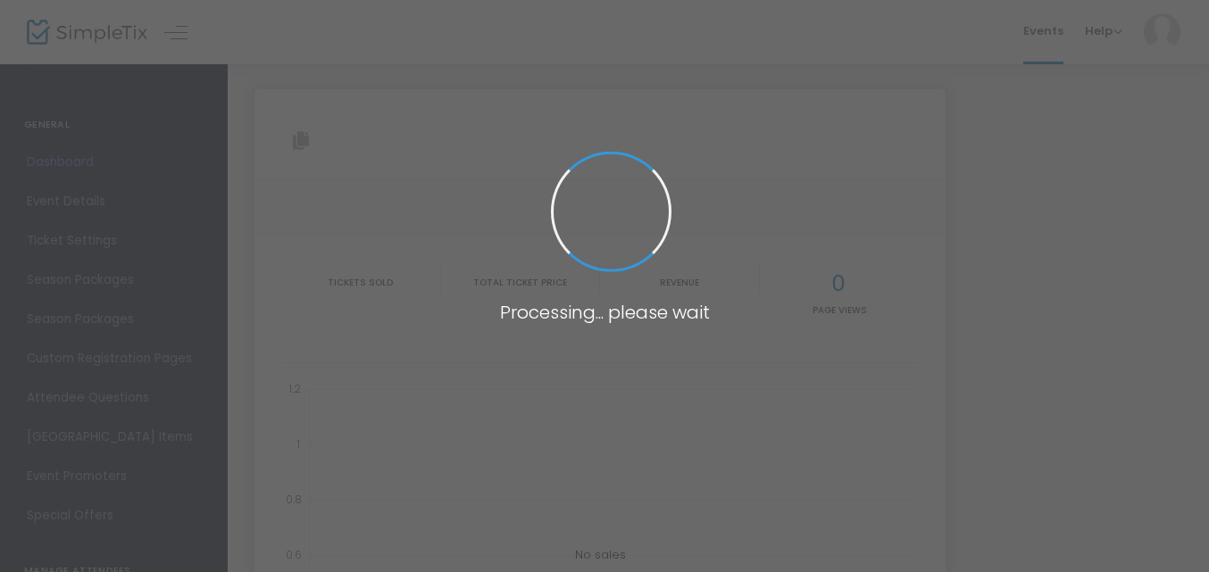
type input "[URL][DOMAIN_NAME]"
